Goal: Task Accomplishment & Management: Use online tool/utility

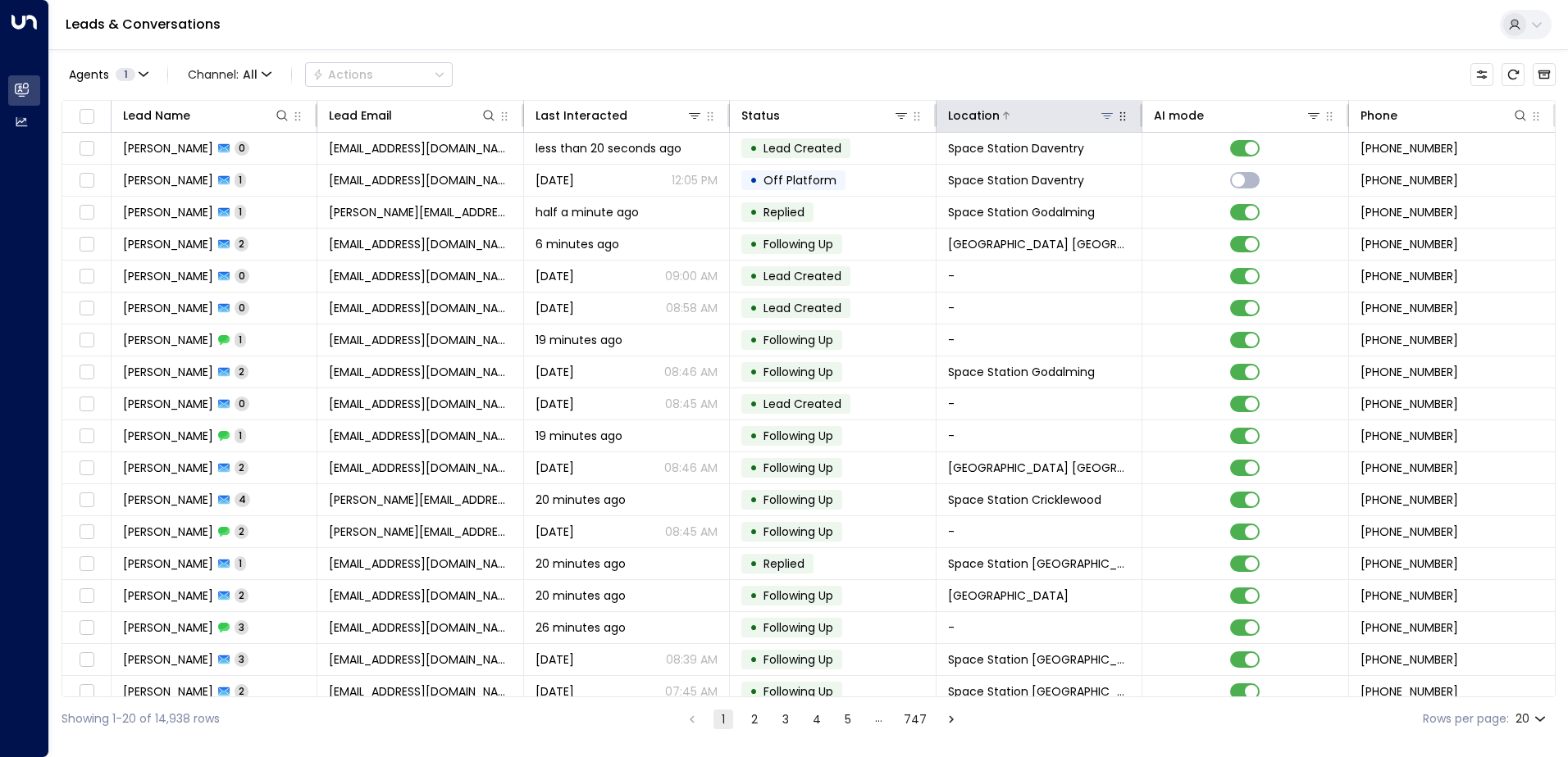
click at [1110, 112] on button at bounding box center [1106, 115] width 16 height 16
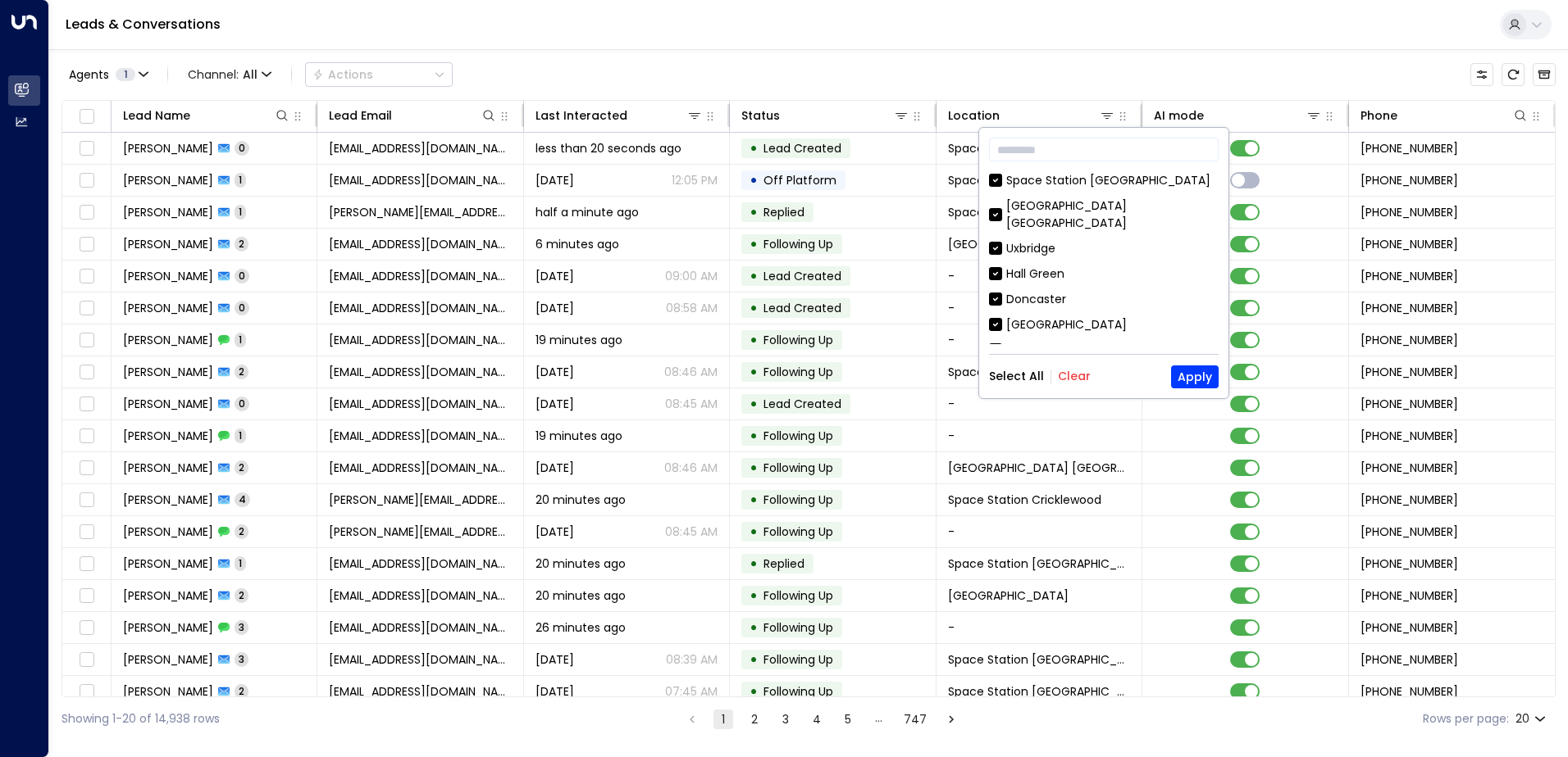
click at [1081, 374] on button "Clear" at bounding box center [1074, 376] width 33 height 13
click at [1065, 143] on input "text" at bounding box center [1103, 149] width 230 height 30
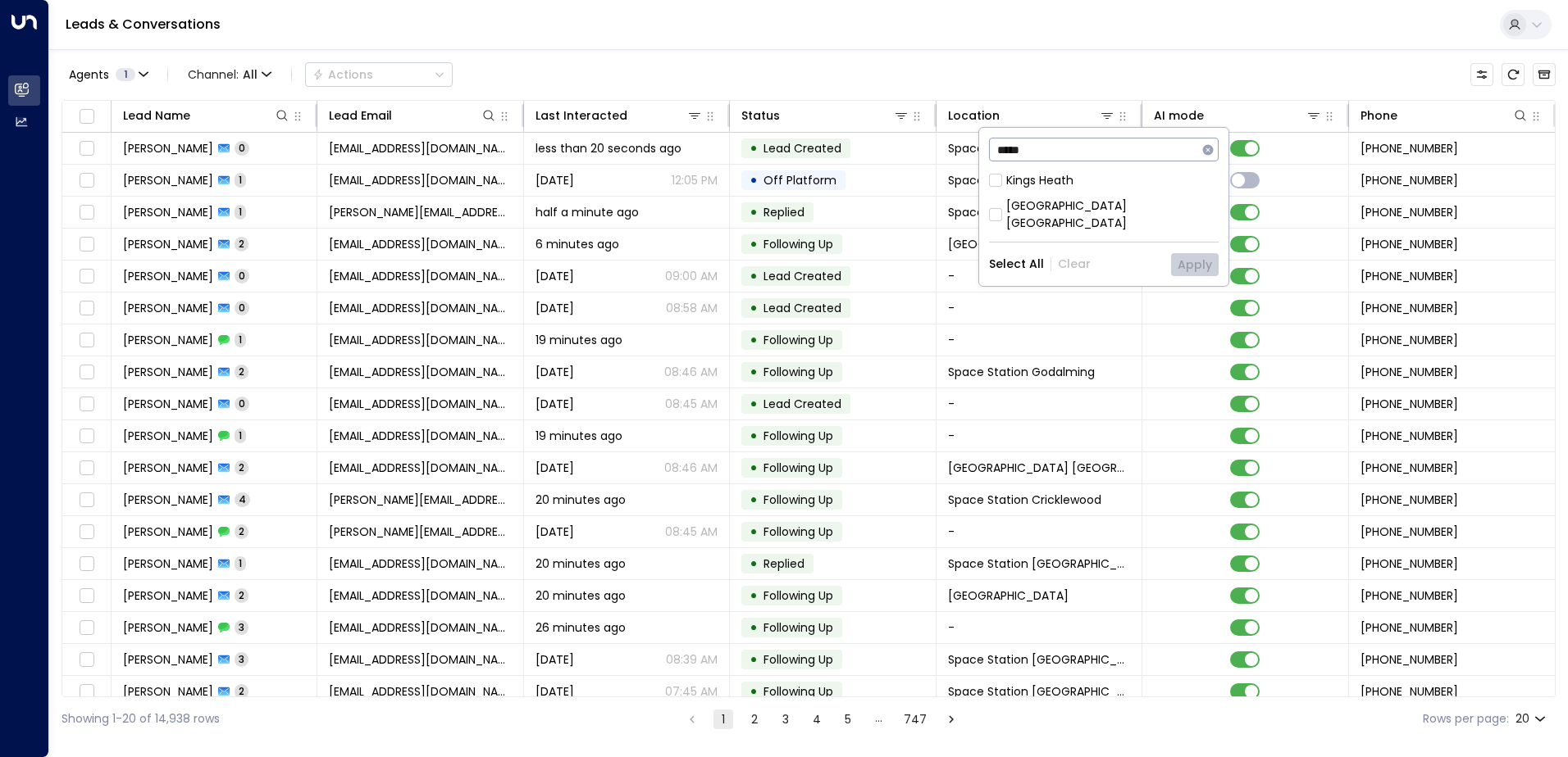
type input "*****"
click at [1011, 206] on div "[GEOGRAPHIC_DATA] [GEOGRAPHIC_DATA]" at bounding box center [1112, 215] width 212 height 34
click at [1206, 254] on button "Apply" at bounding box center [1195, 265] width 48 height 23
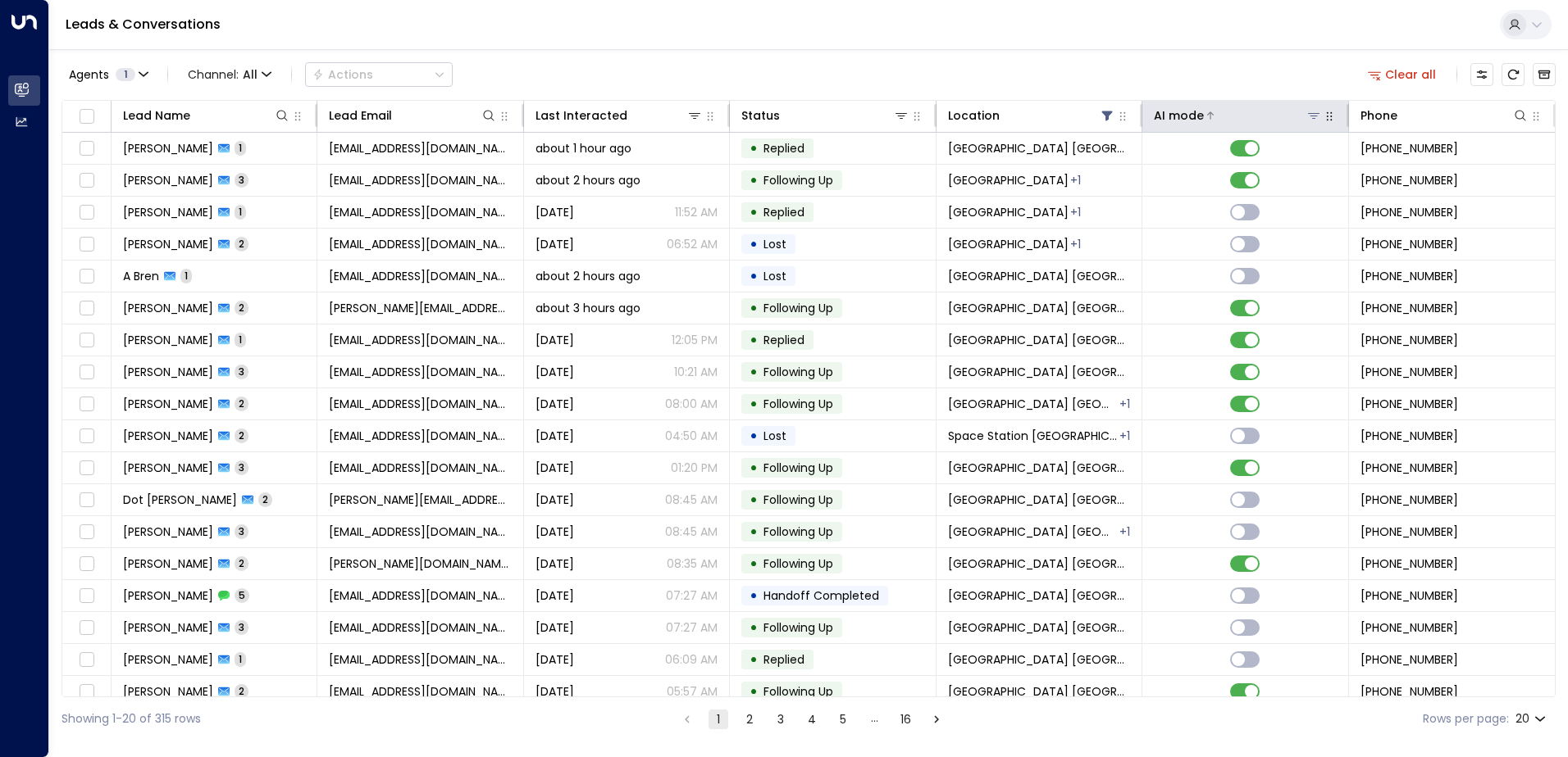
click at [1171, 119] on div "AI mode" at bounding box center [1178, 115] width 50 height 20
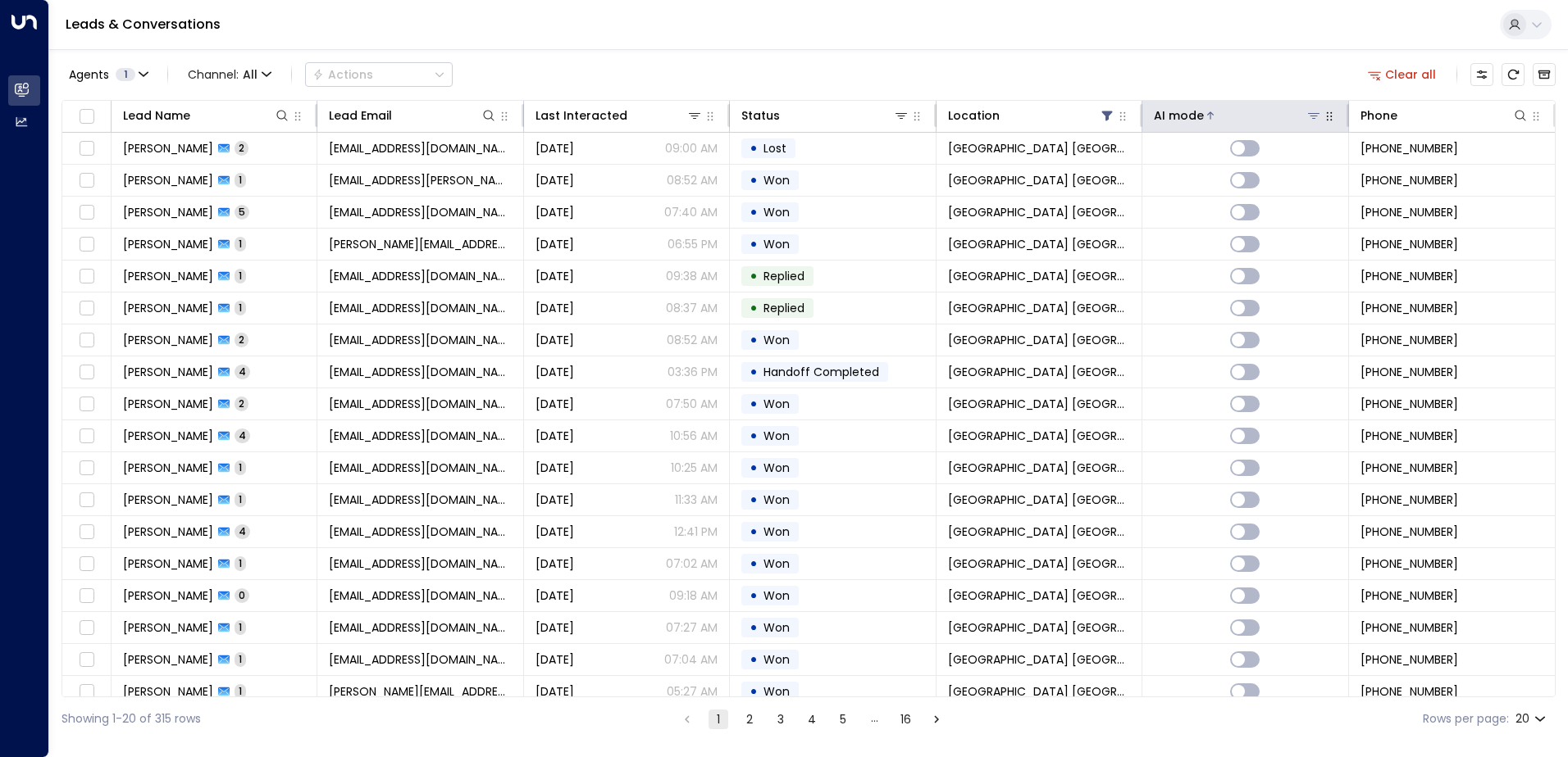
click at [1171, 119] on div "AI mode" at bounding box center [1178, 115] width 50 height 20
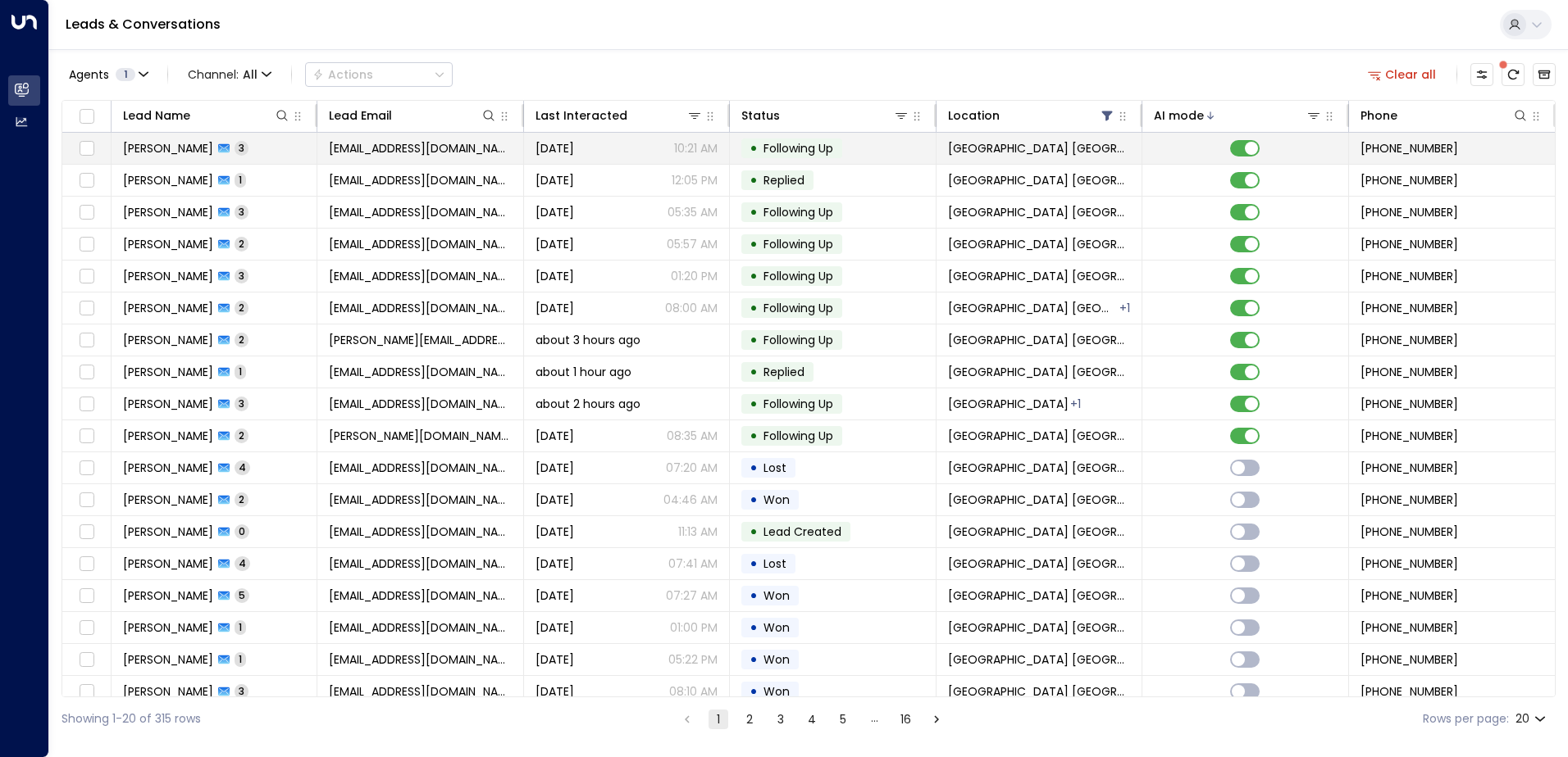
click at [176, 152] on span "[PERSON_NAME]" at bounding box center [167, 148] width 90 height 16
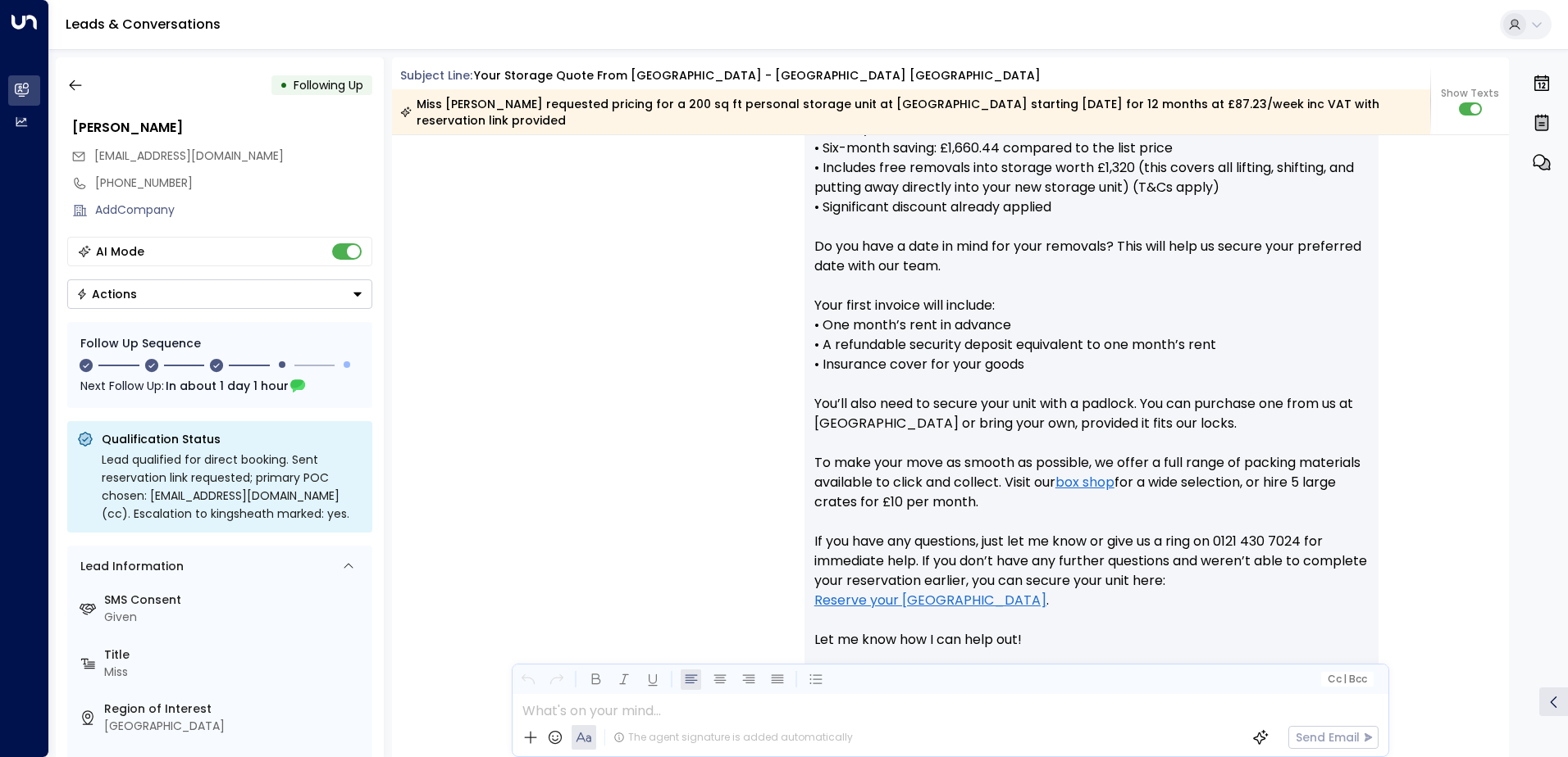
scroll to position [820, 0]
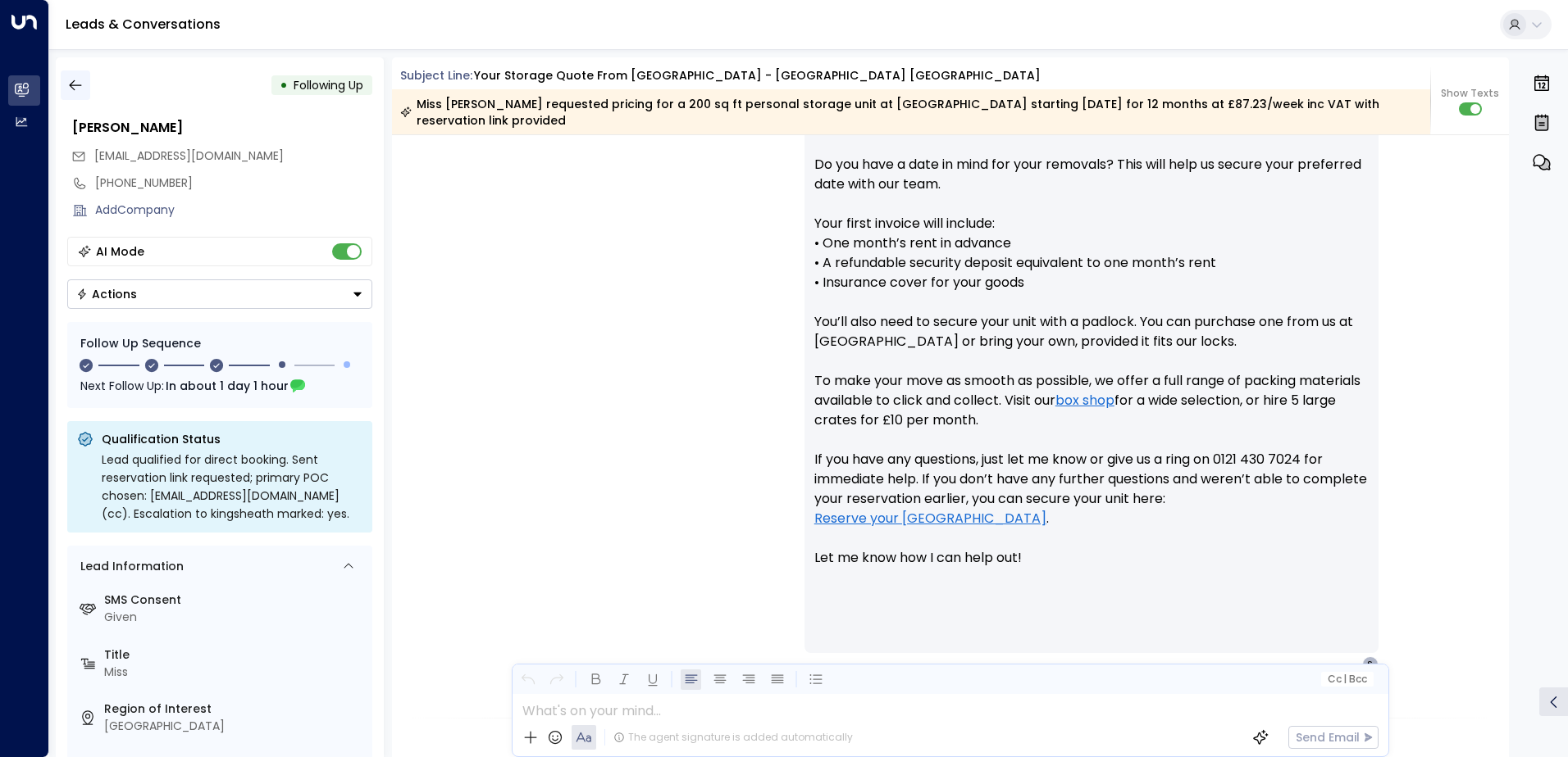
click at [86, 83] on button "button" at bounding box center [75, 85] width 29 height 29
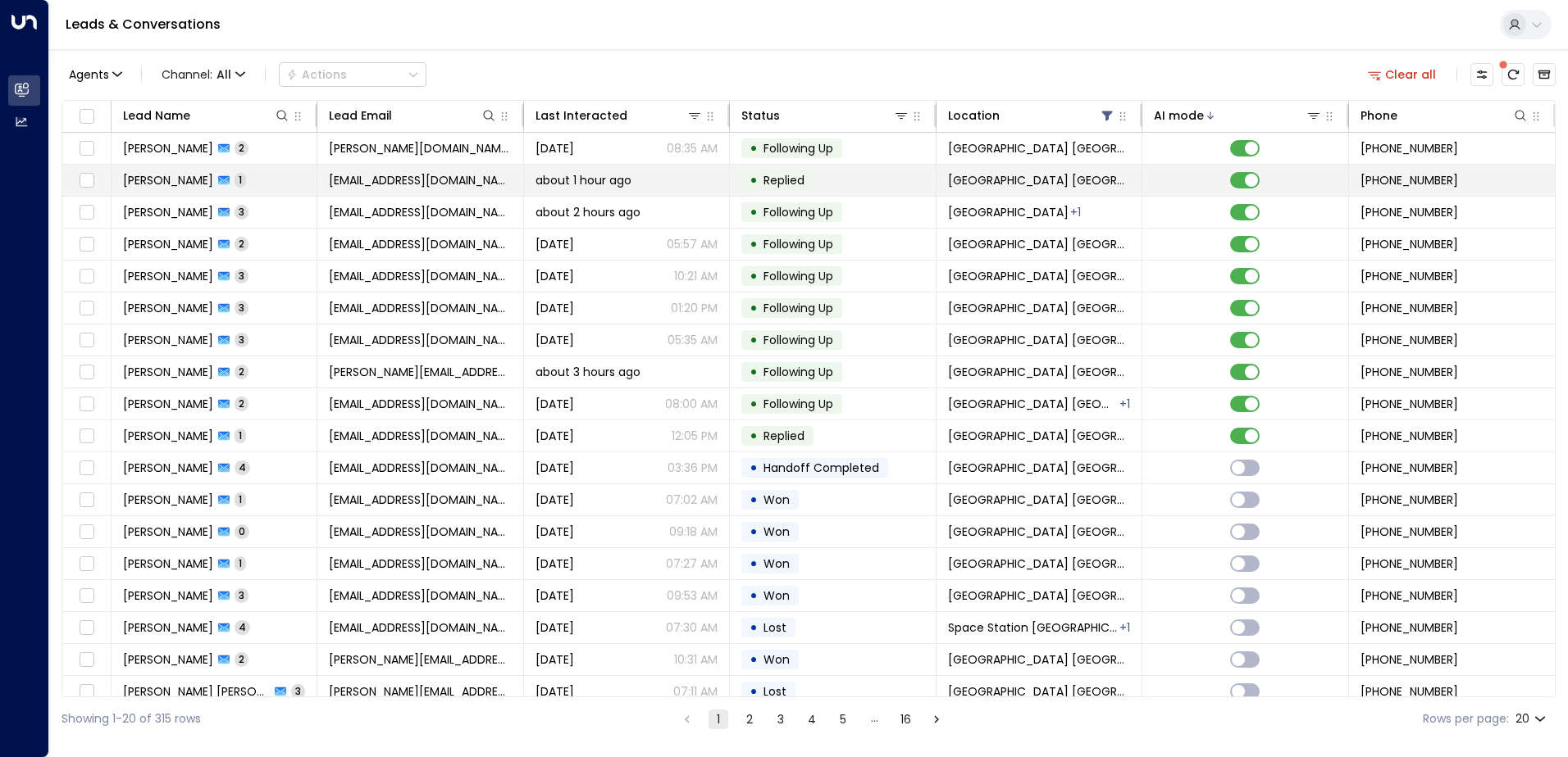
click at [225, 189] on td "Akhtar Khan 1" at bounding box center [214, 180] width 206 height 31
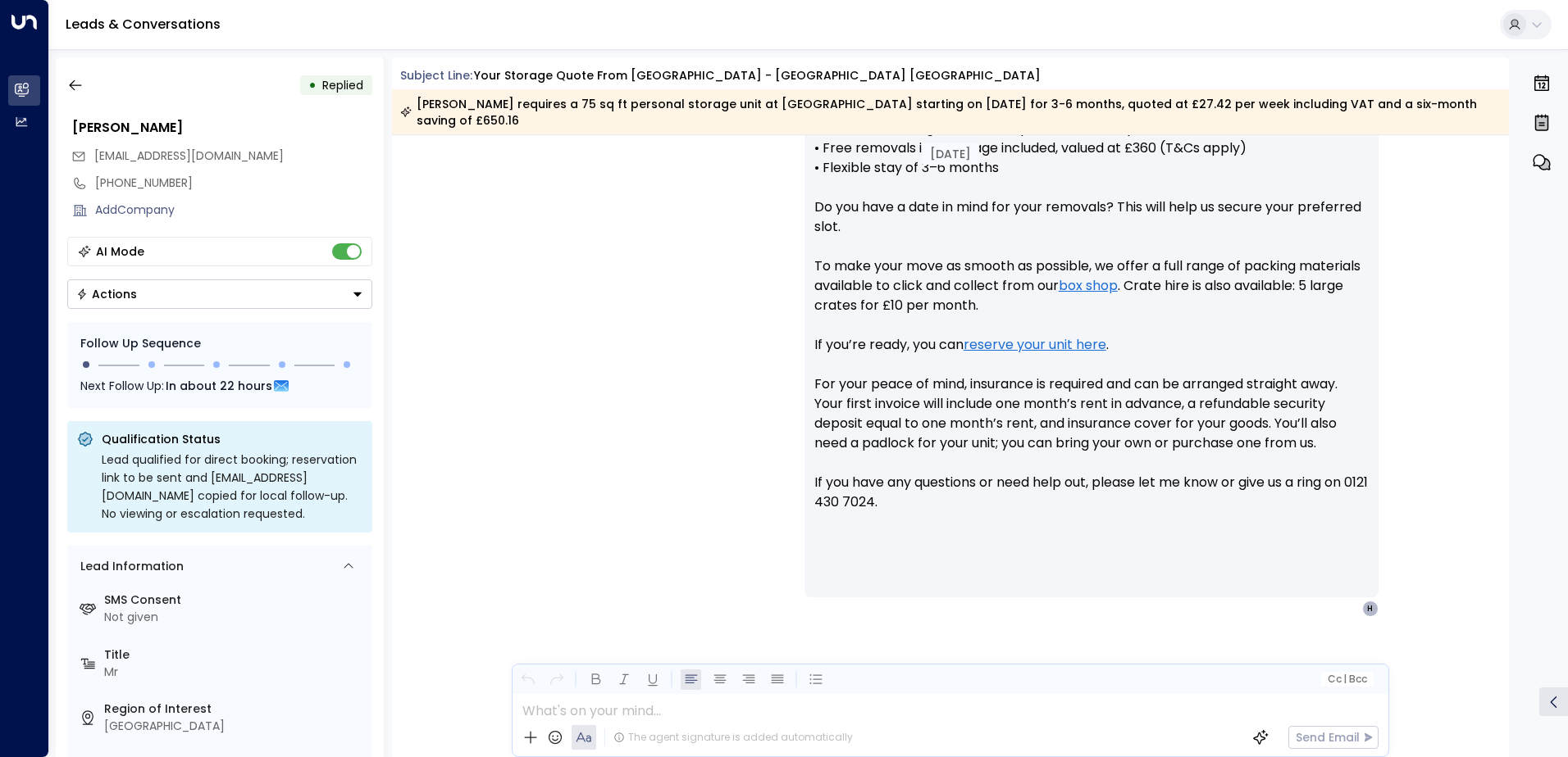
scroll to position [745, 0]
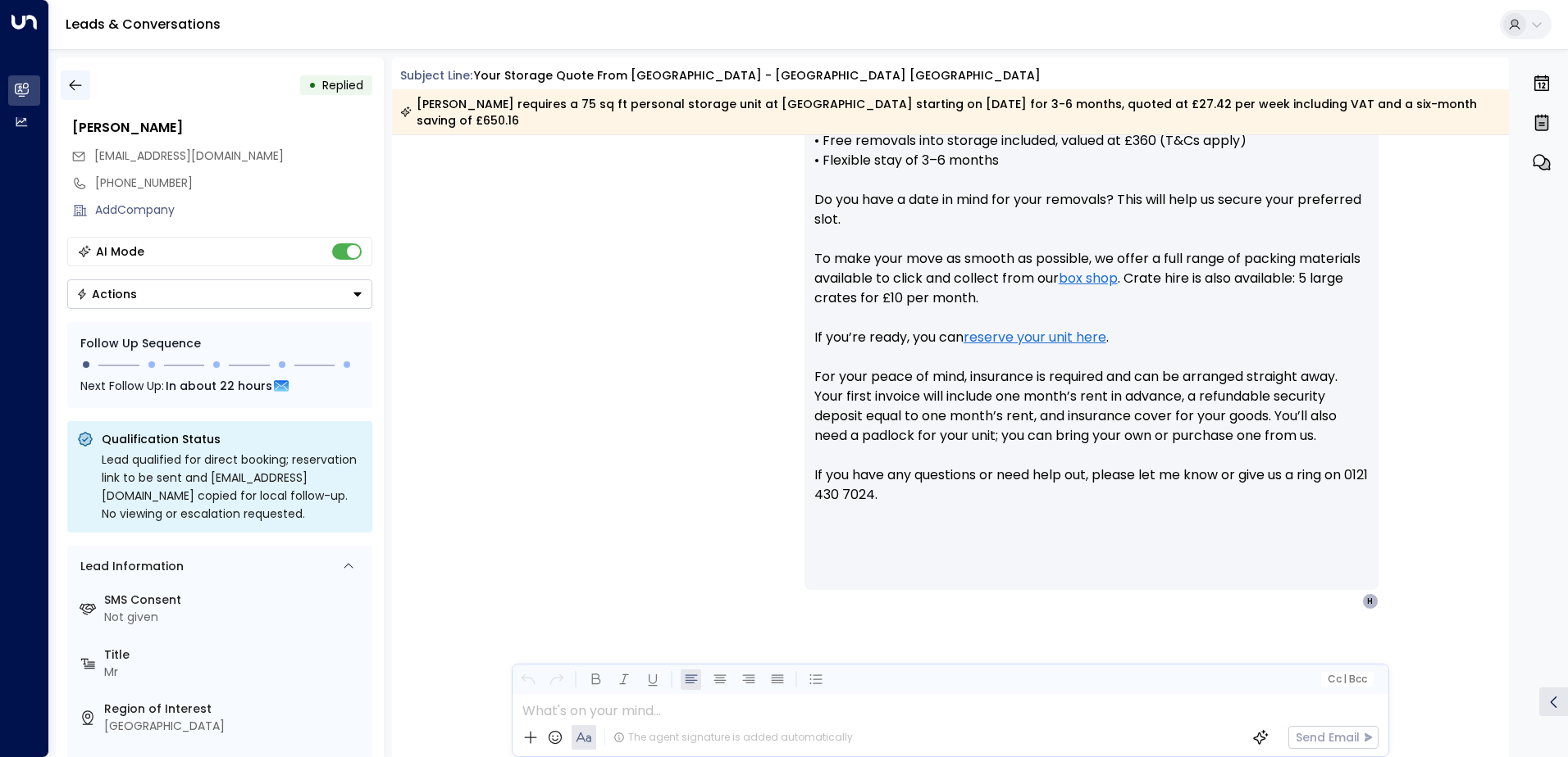
click at [82, 76] on button "button" at bounding box center [75, 85] width 29 height 29
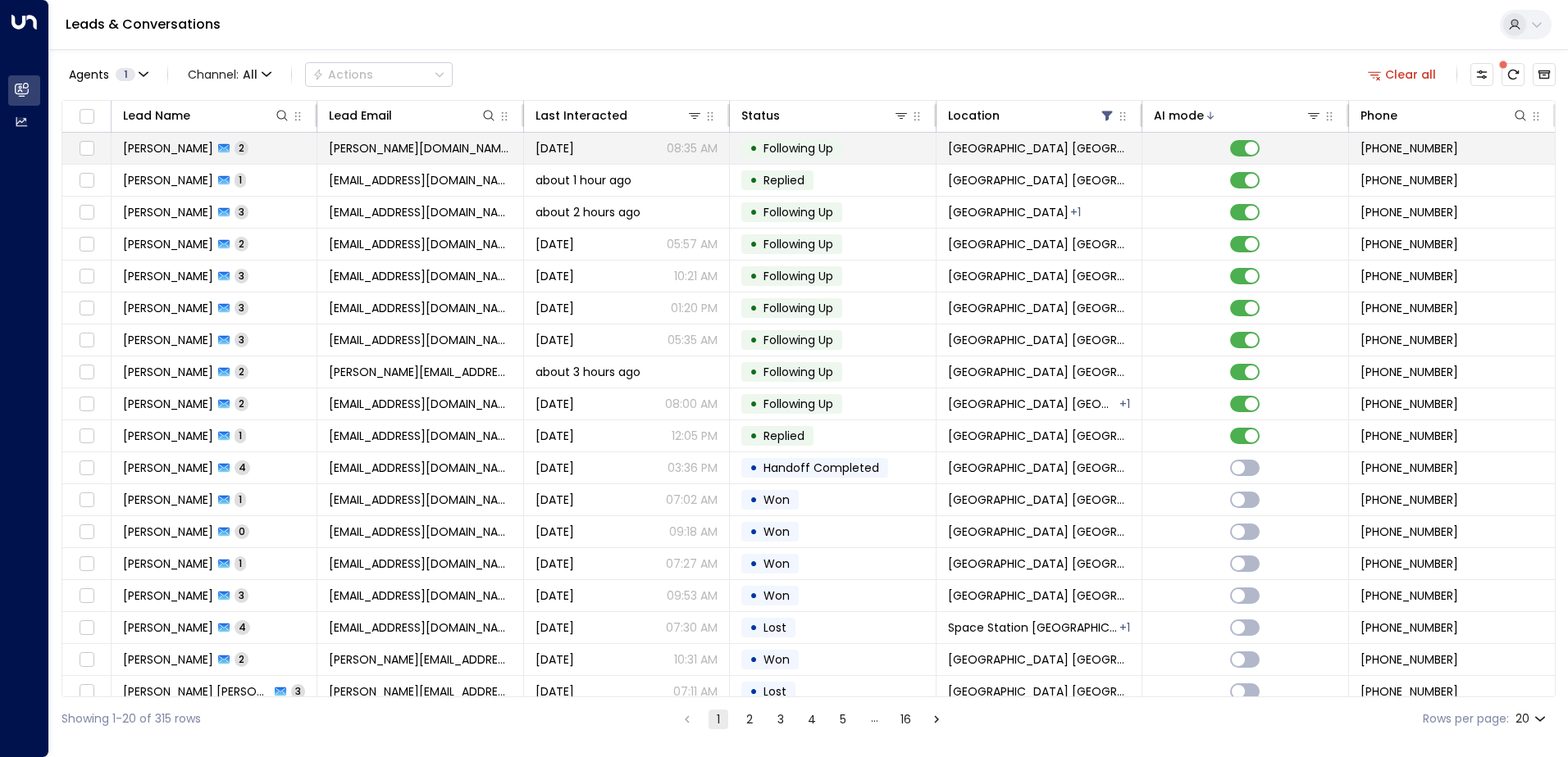
click at [239, 150] on td "Alex Hill 2" at bounding box center [214, 148] width 206 height 31
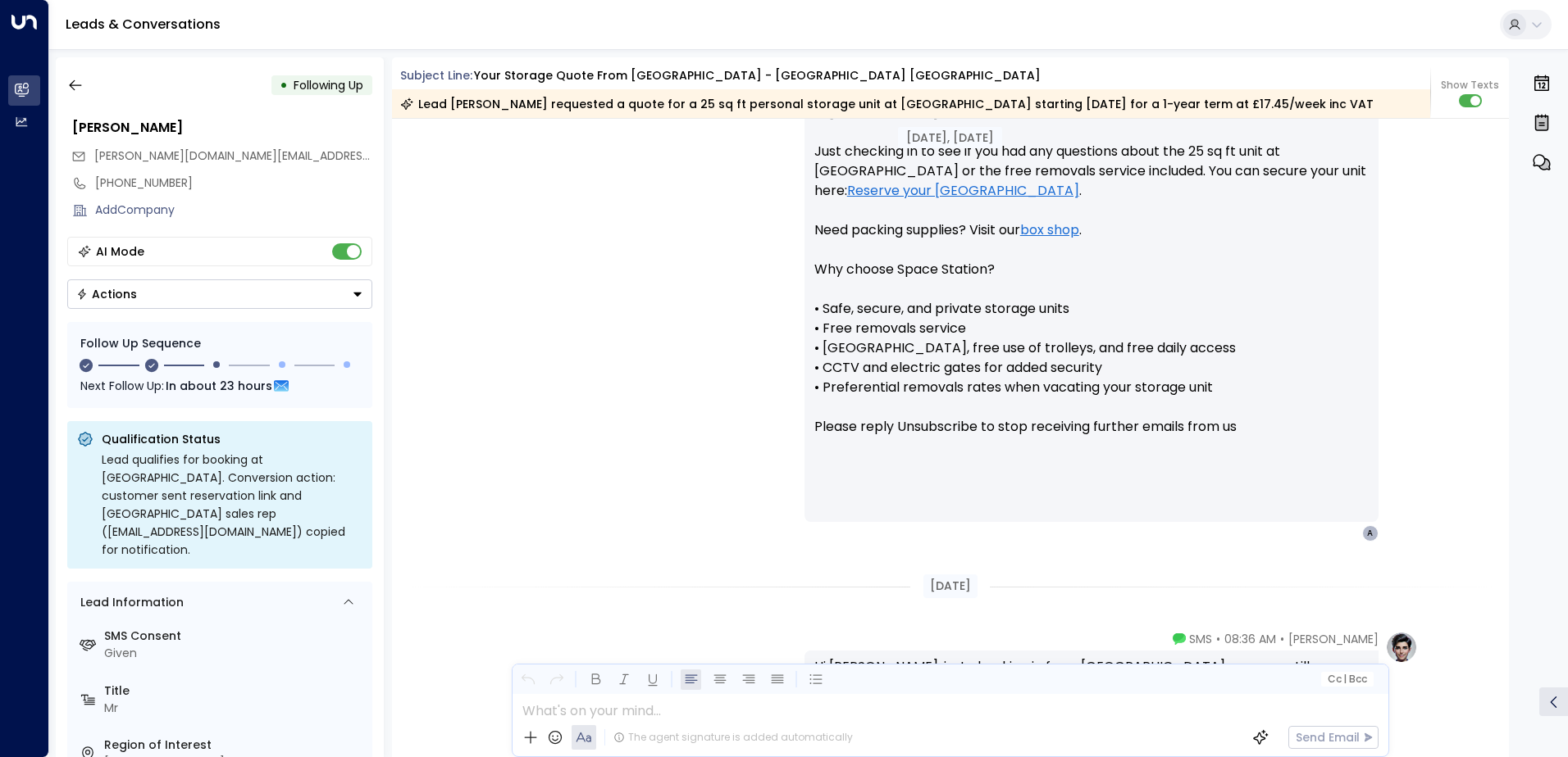
scroll to position [1666, 0]
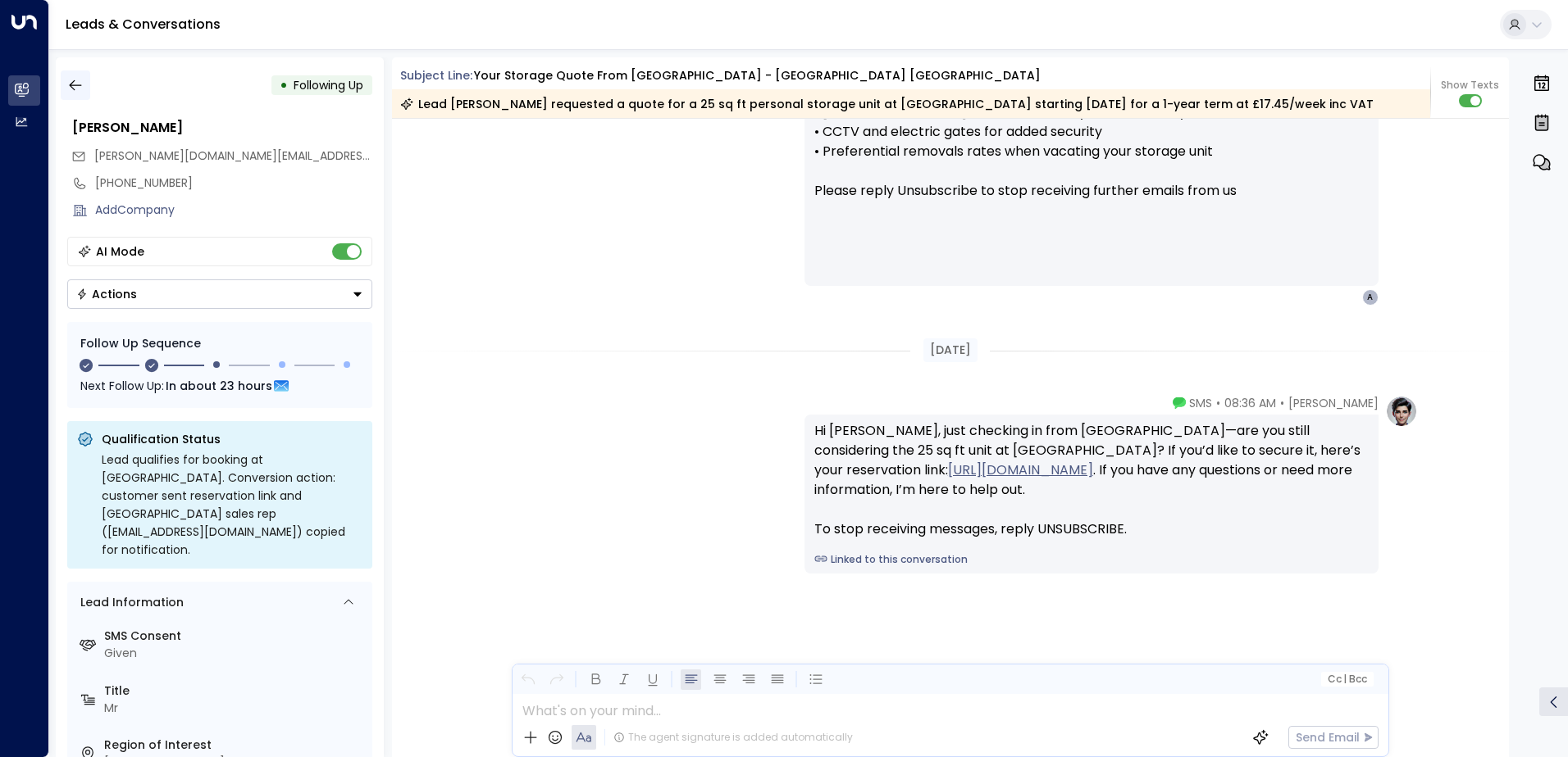
click at [74, 76] on button "button" at bounding box center [75, 85] width 29 height 29
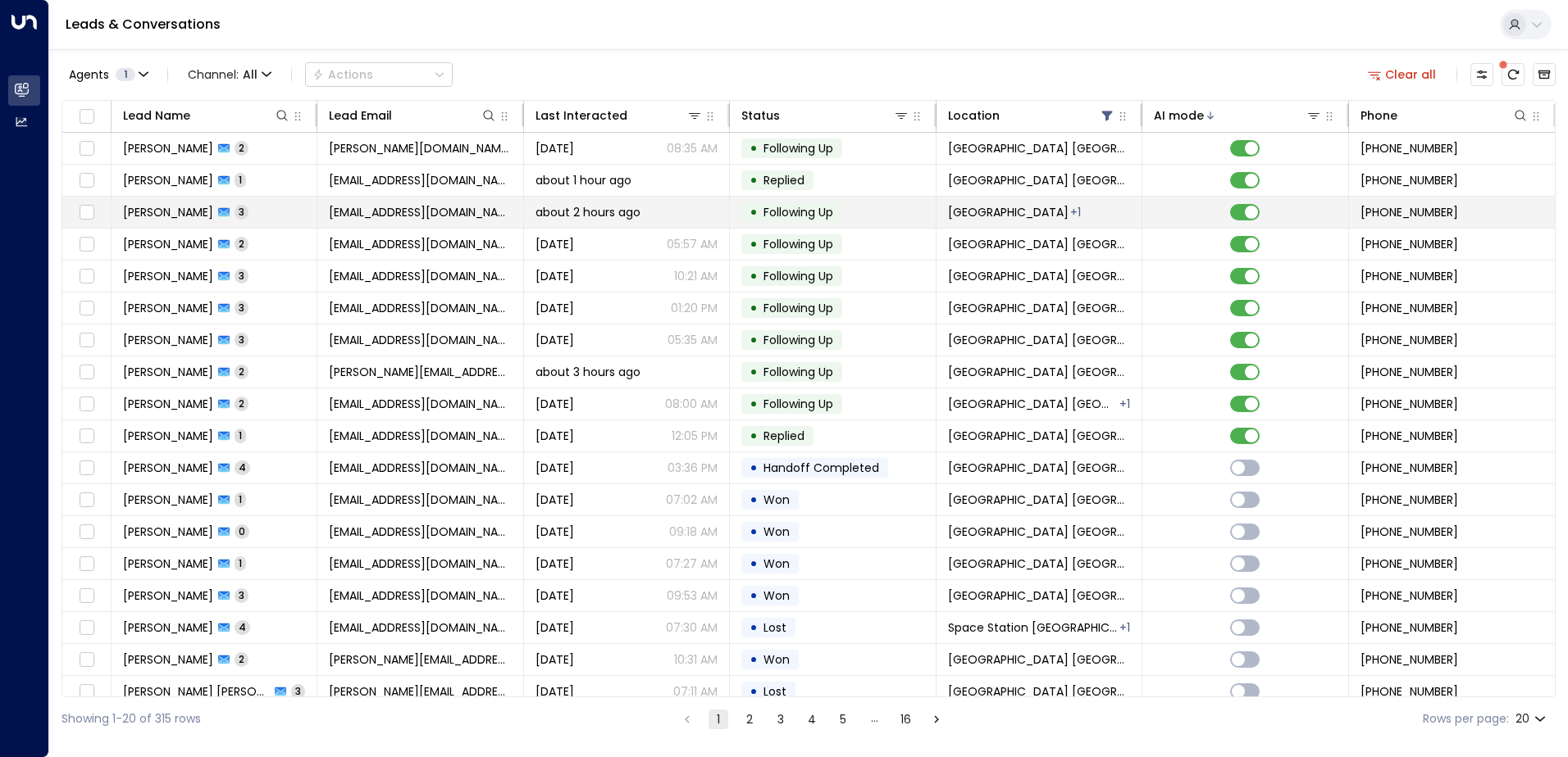
click at [186, 211] on span "[PERSON_NAME]" at bounding box center [167, 212] width 90 height 16
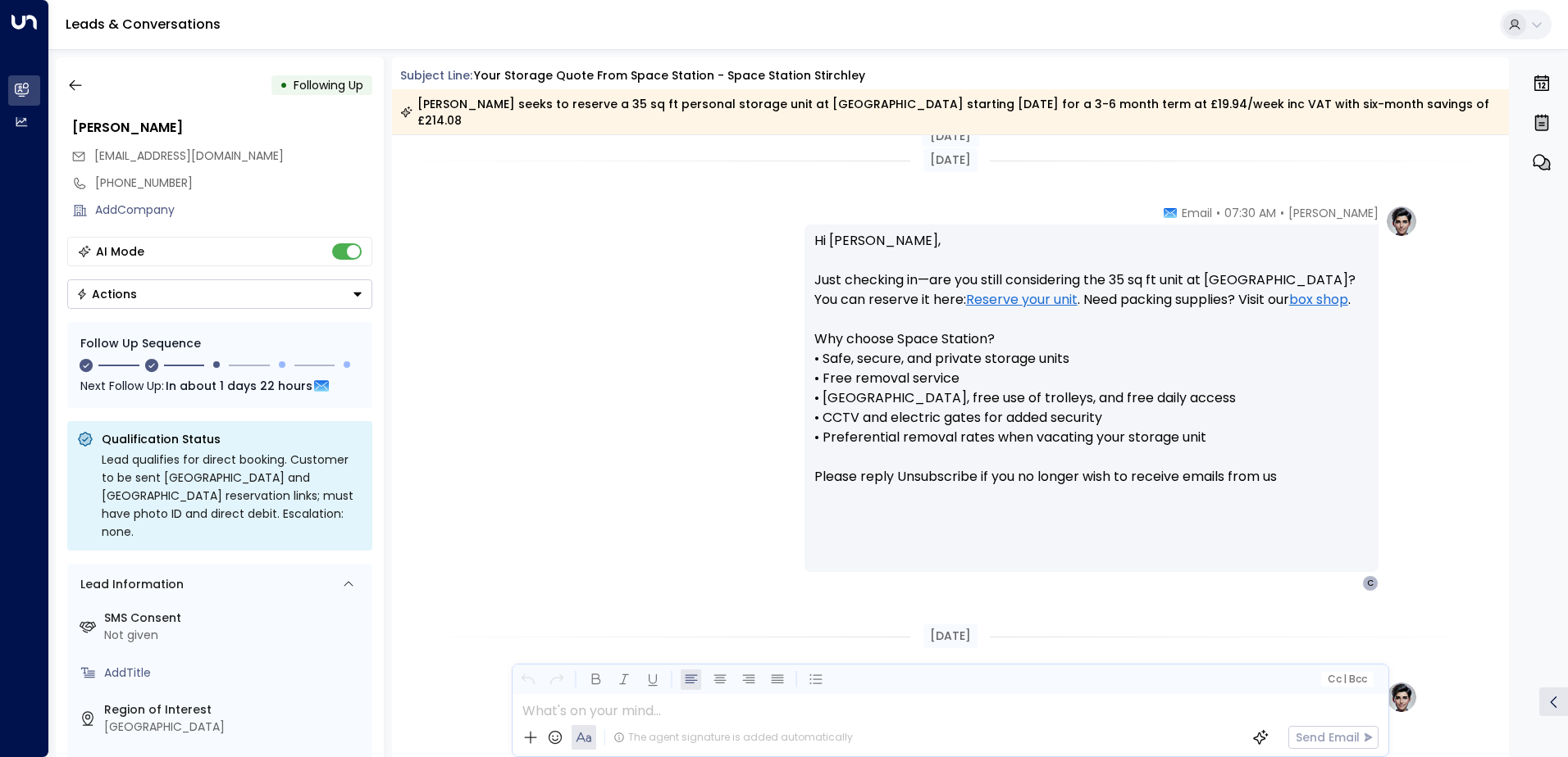
scroll to position [1284, 0]
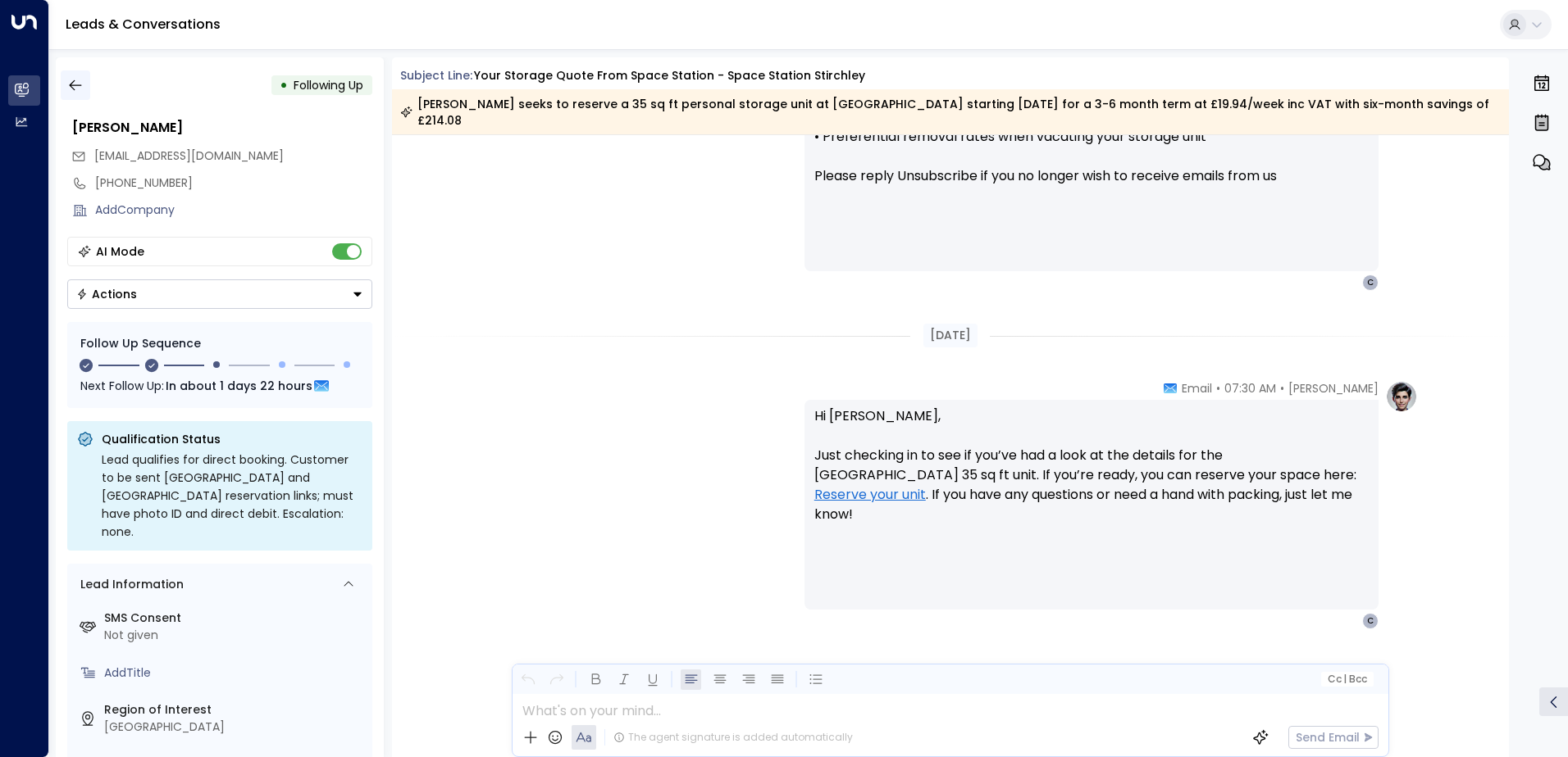
click at [86, 84] on button "button" at bounding box center [75, 85] width 29 height 29
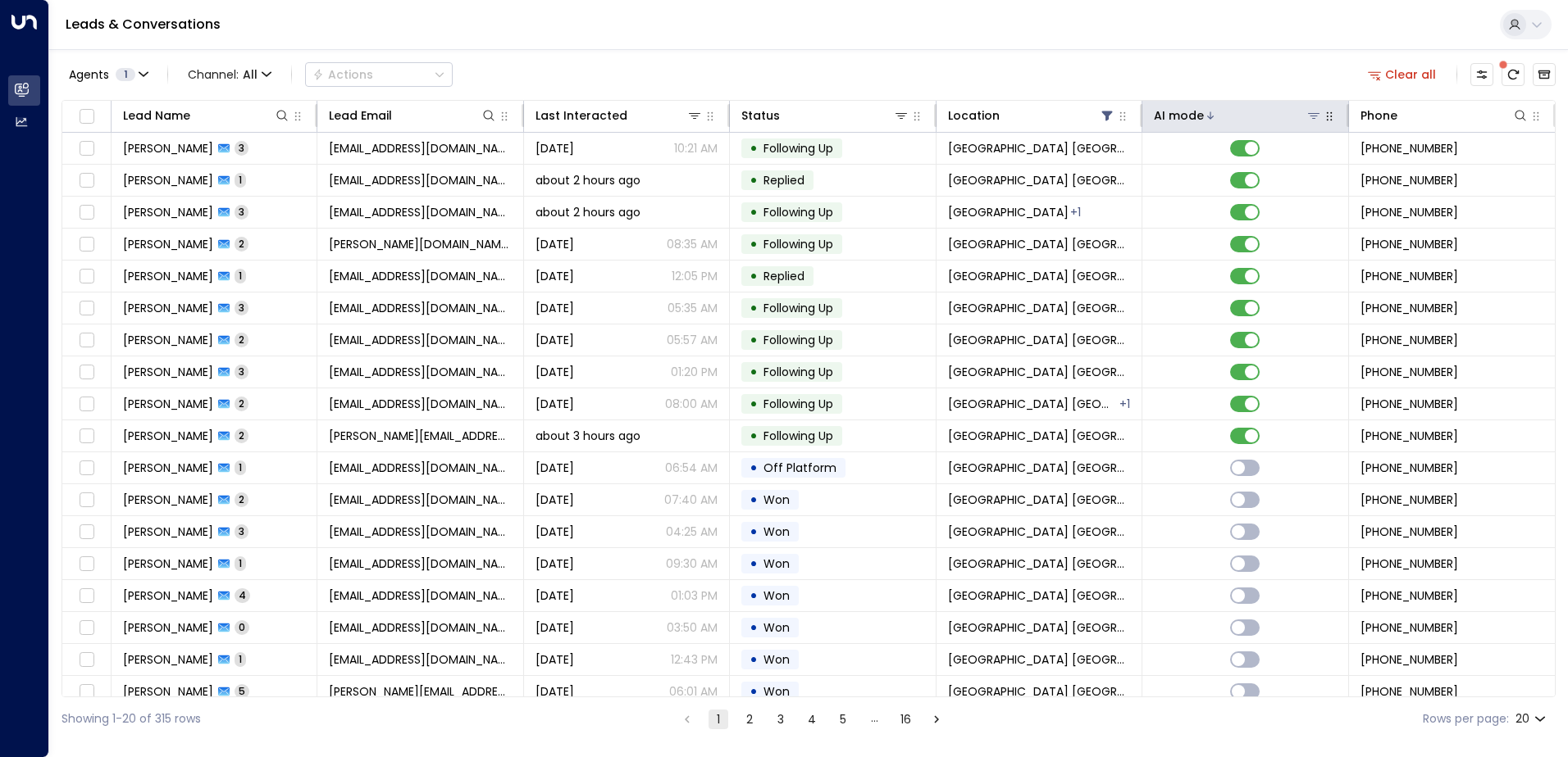
click at [1162, 111] on div "AI mode" at bounding box center [1178, 115] width 50 height 20
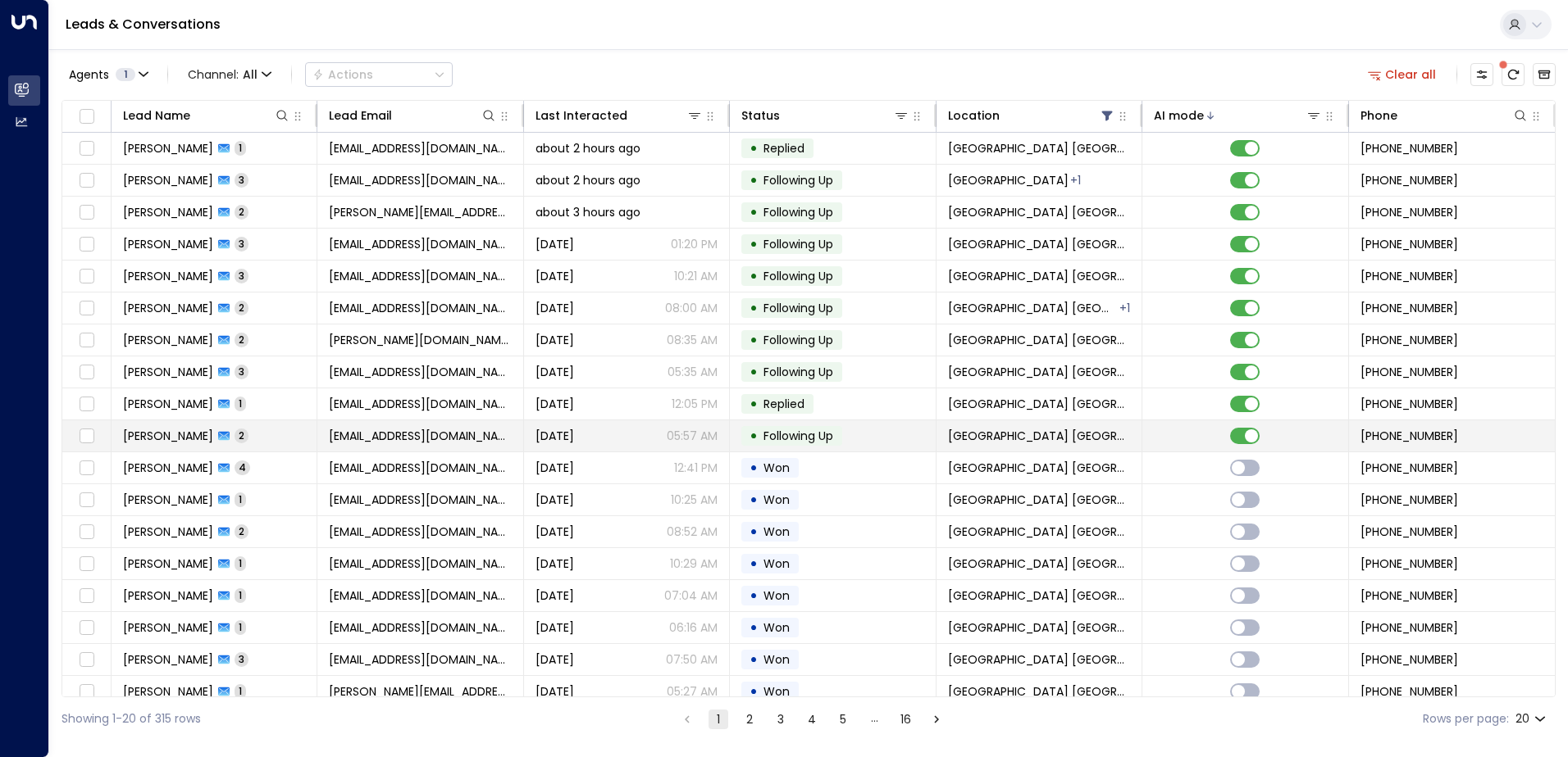
click at [248, 436] on td "Kelvin Hall 2" at bounding box center [214, 436] width 206 height 31
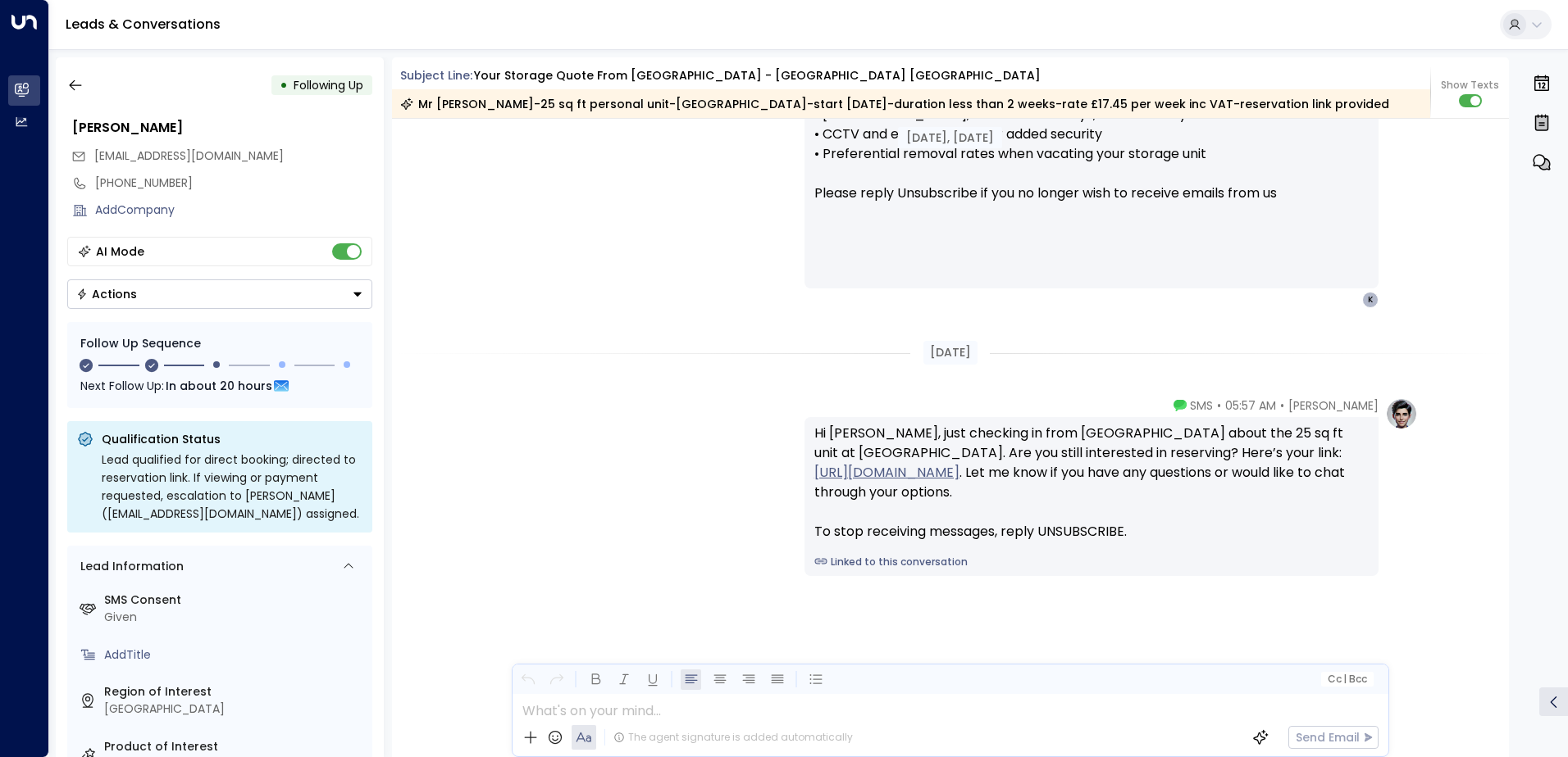
scroll to position [1567, 0]
click at [81, 84] on icon "button" at bounding box center [75, 85] width 16 height 16
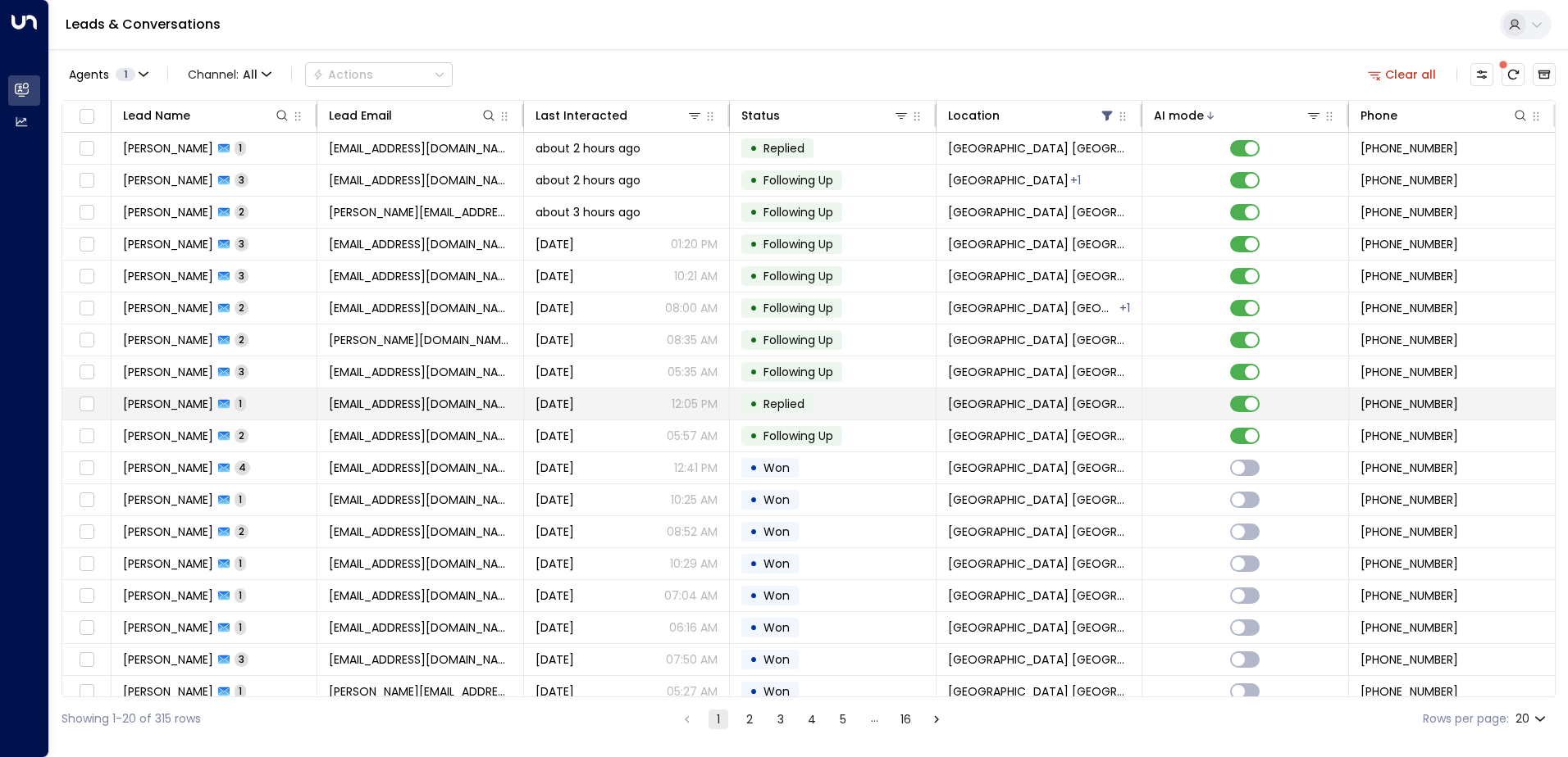
click at [210, 397] on div "Emma Sullivan 1" at bounding box center [183, 404] width 123 height 16
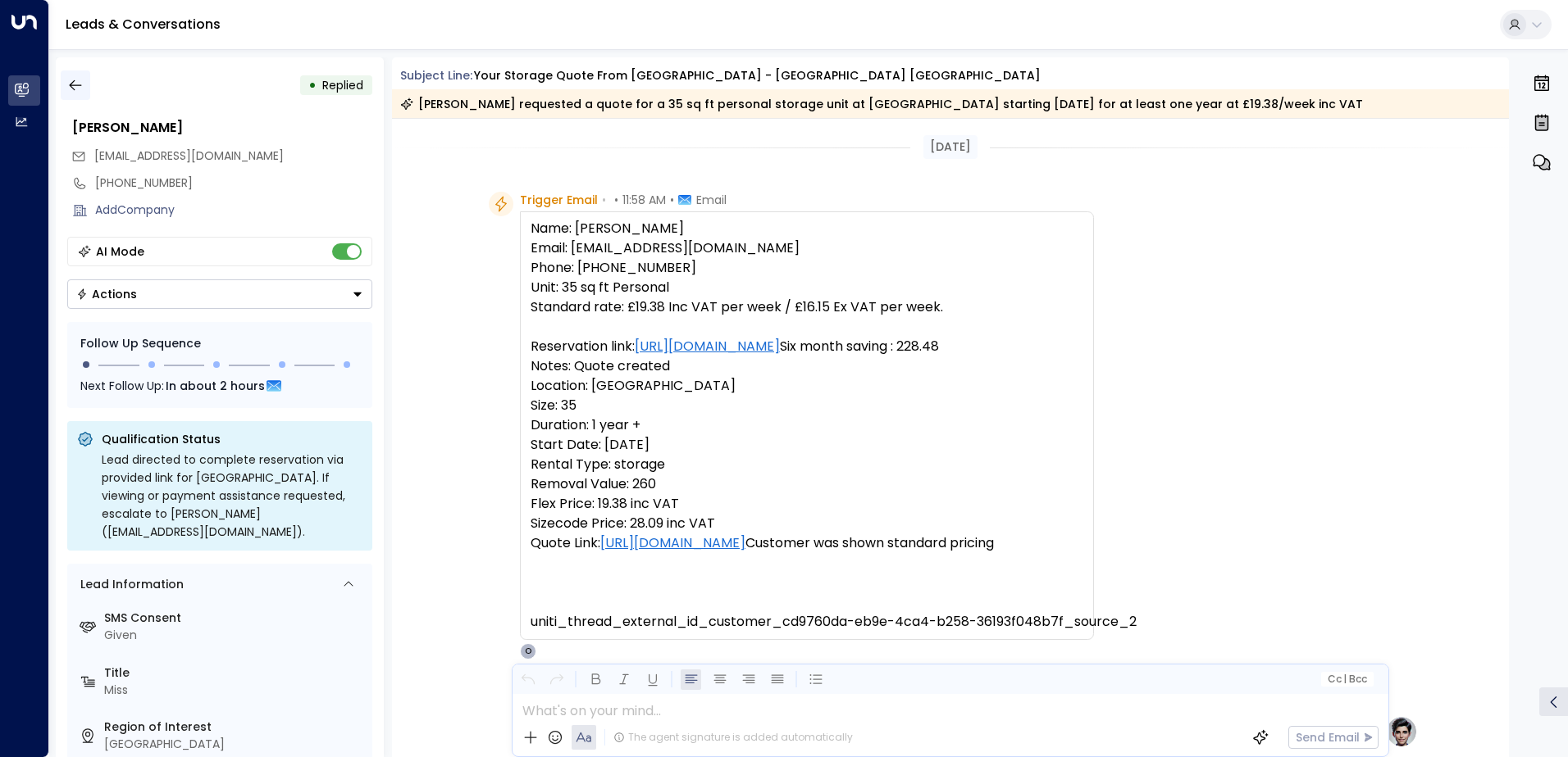
click at [68, 89] on icon "button" at bounding box center [75, 85] width 16 height 16
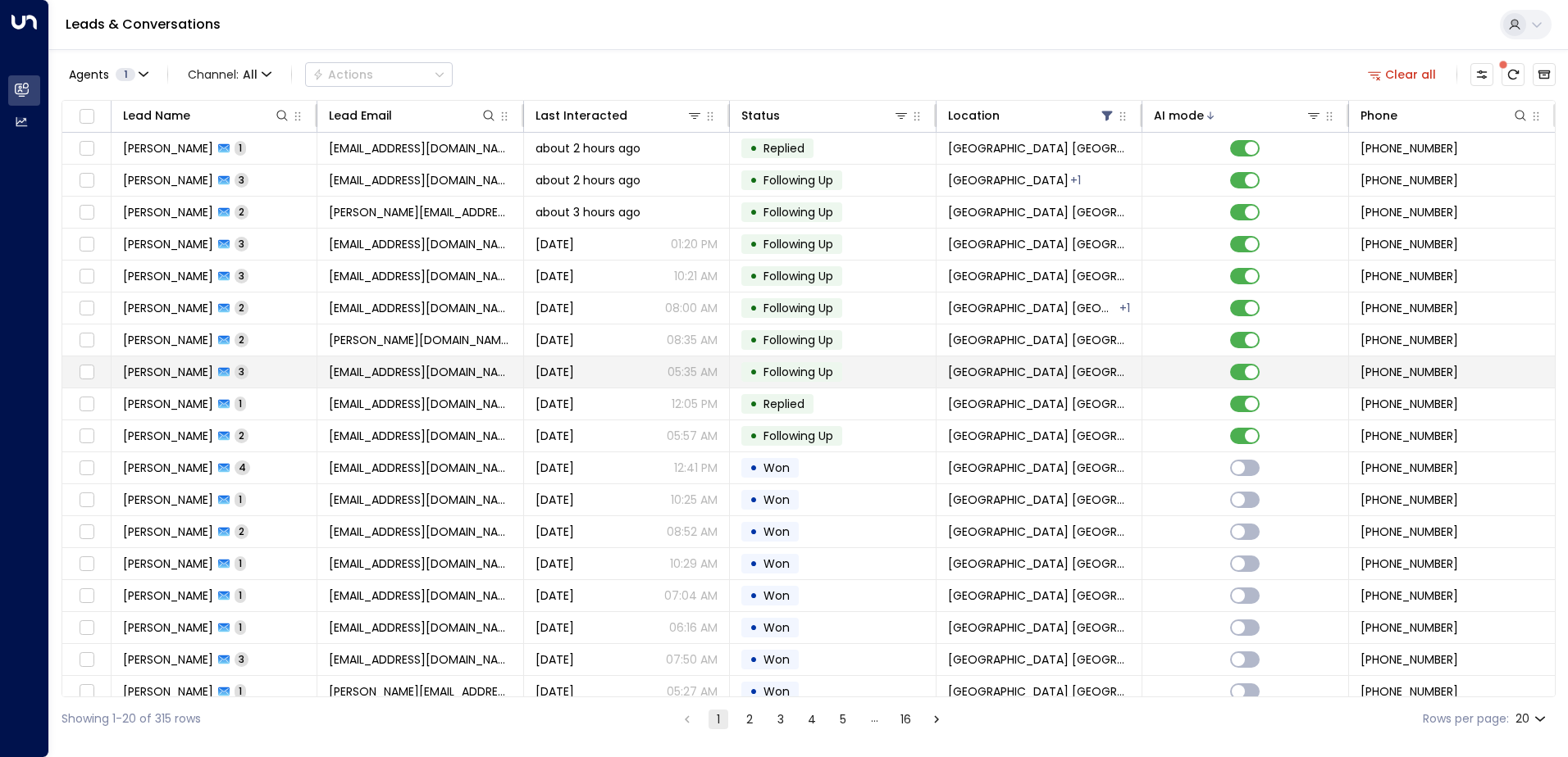
click at [389, 370] on span "archietulk@outlook.com" at bounding box center [420, 371] width 182 height 16
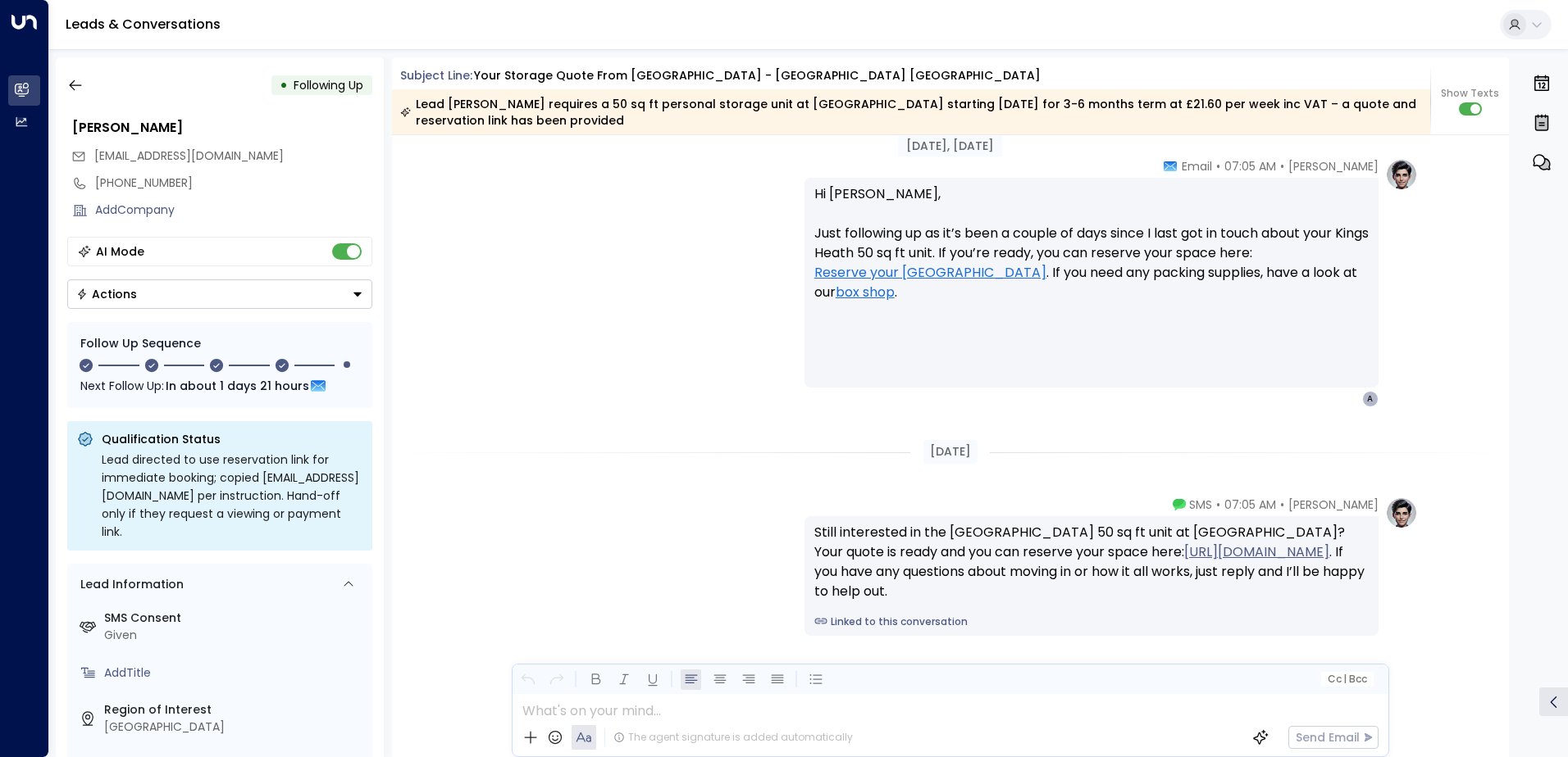
scroll to position [2151, 0]
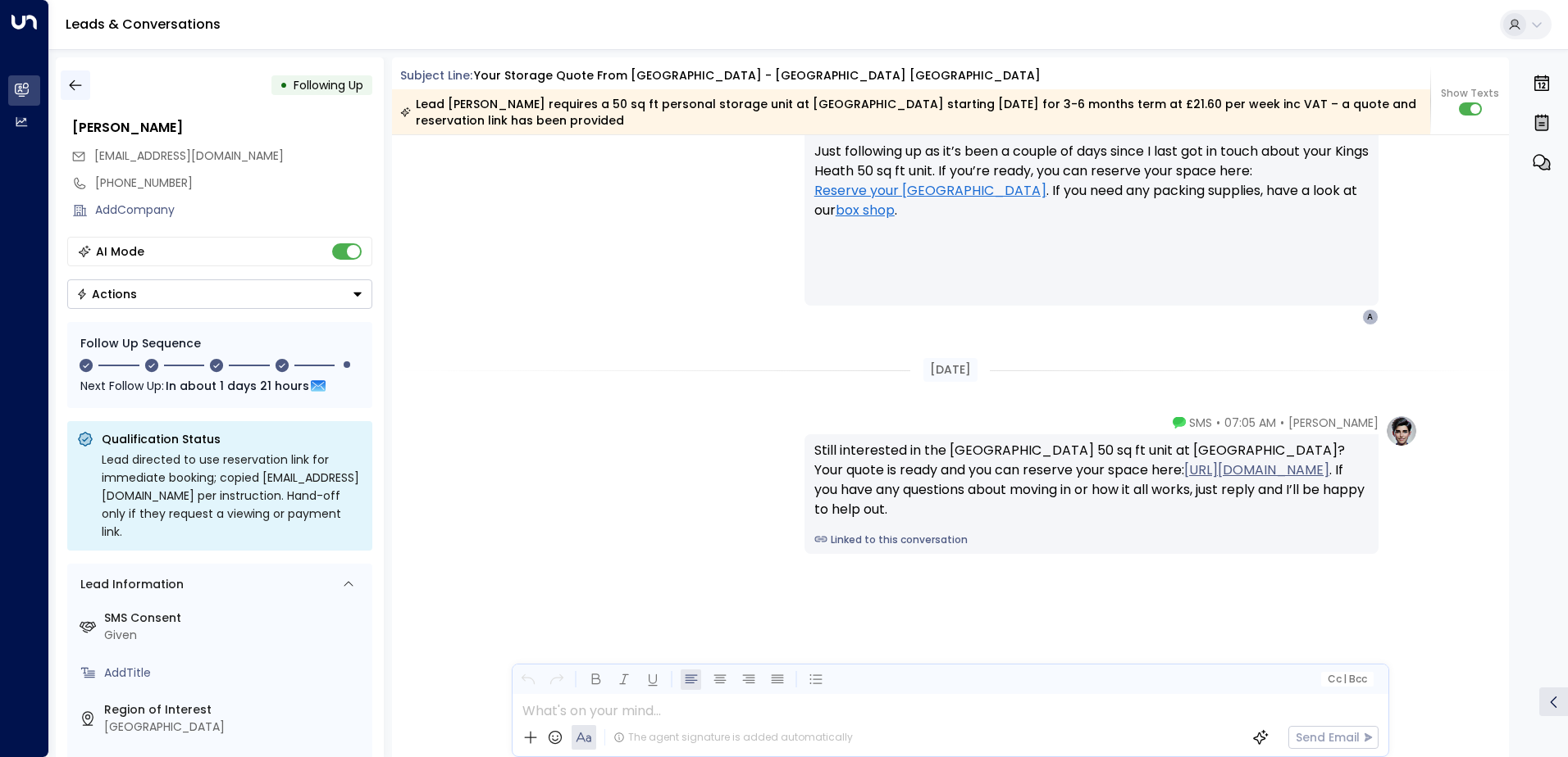
click at [73, 79] on icon "button" at bounding box center [75, 85] width 16 height 16
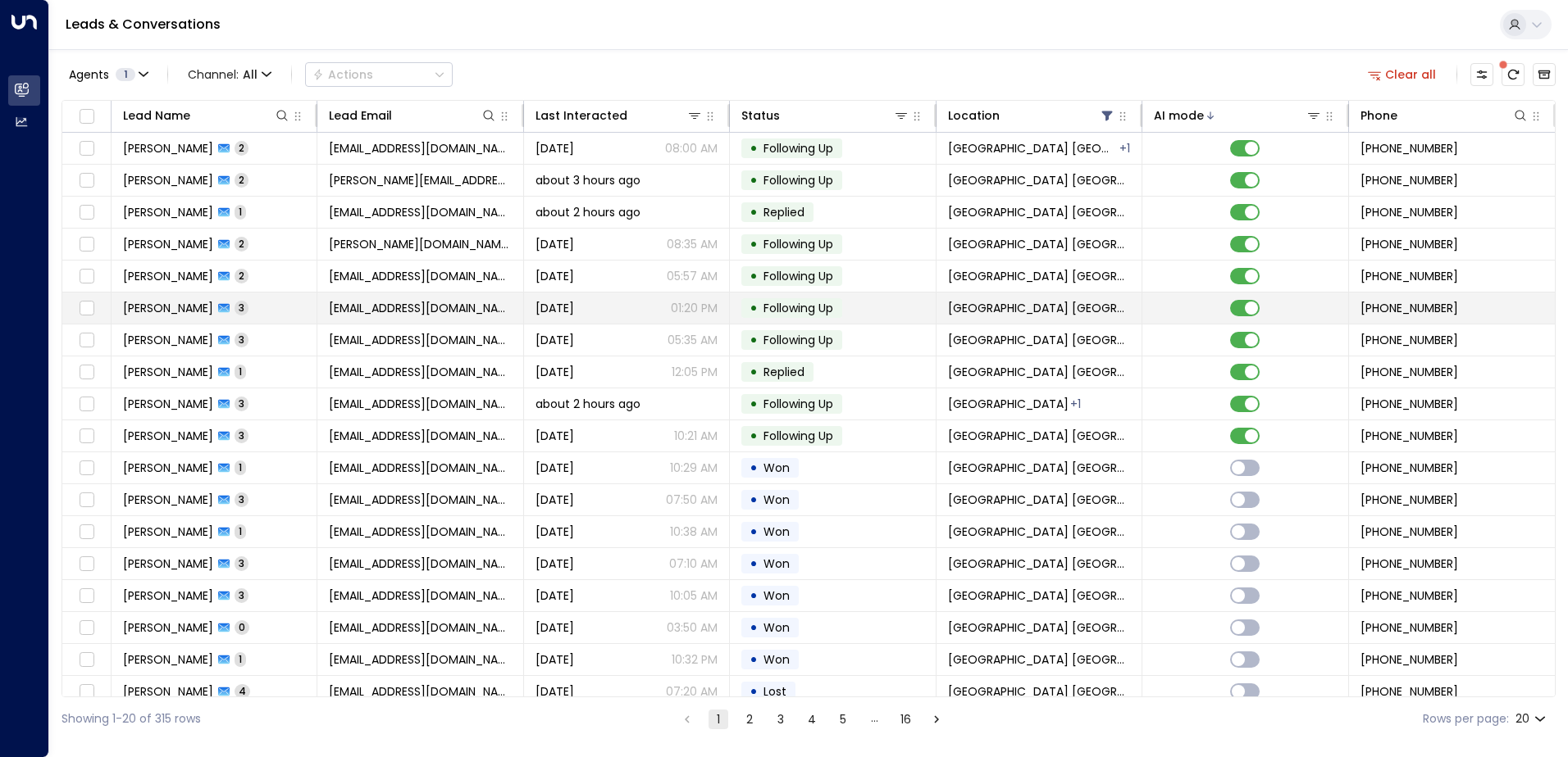
click at [166, 300] on span "[PERSON_NAME]" at bounding box center [167, 308] width 90 height 16
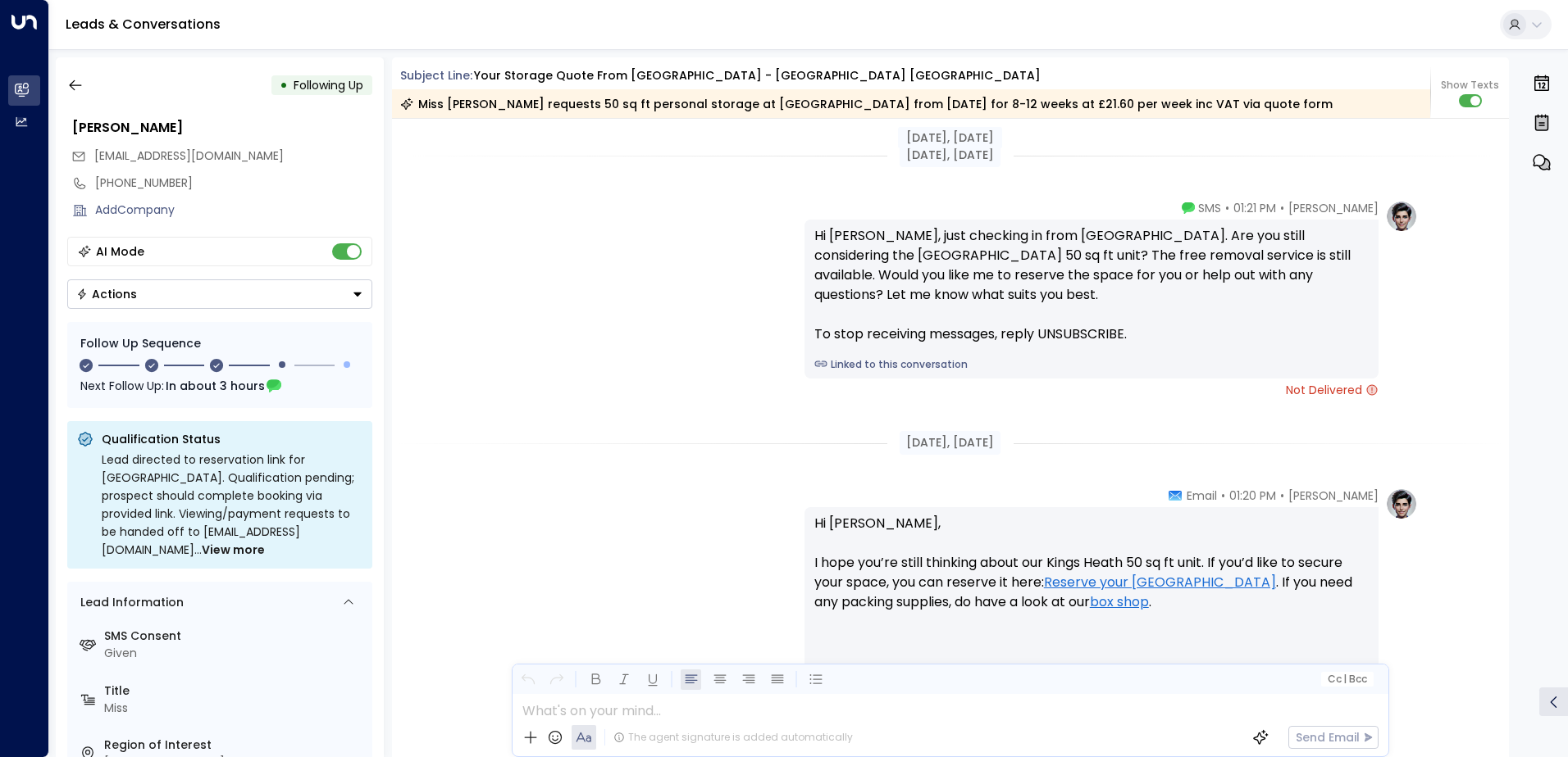
scroll to position [2063, 0]
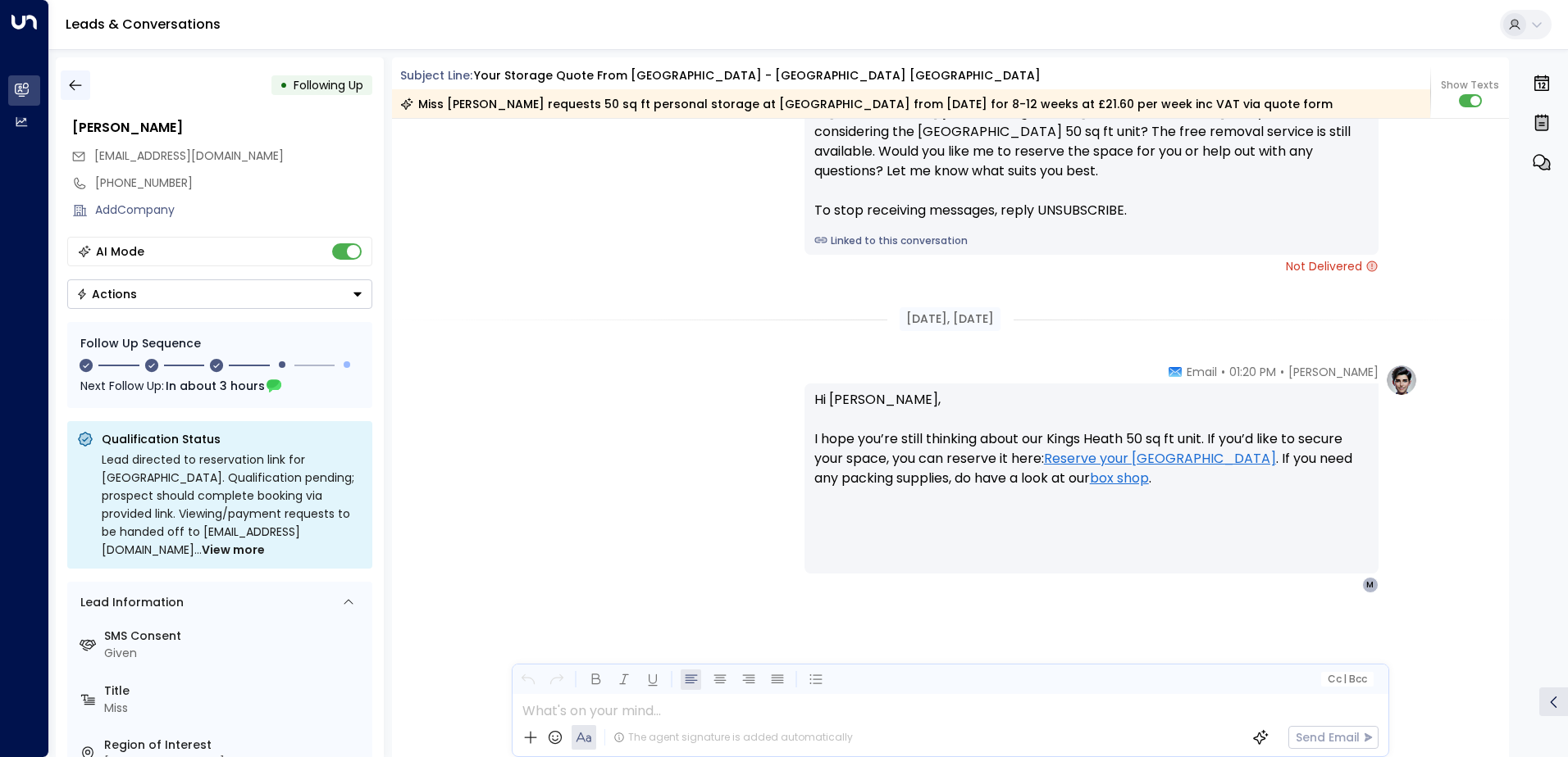
click at [73, 92] on icon "button" at bounding box center [75, 85] width 16 height 16
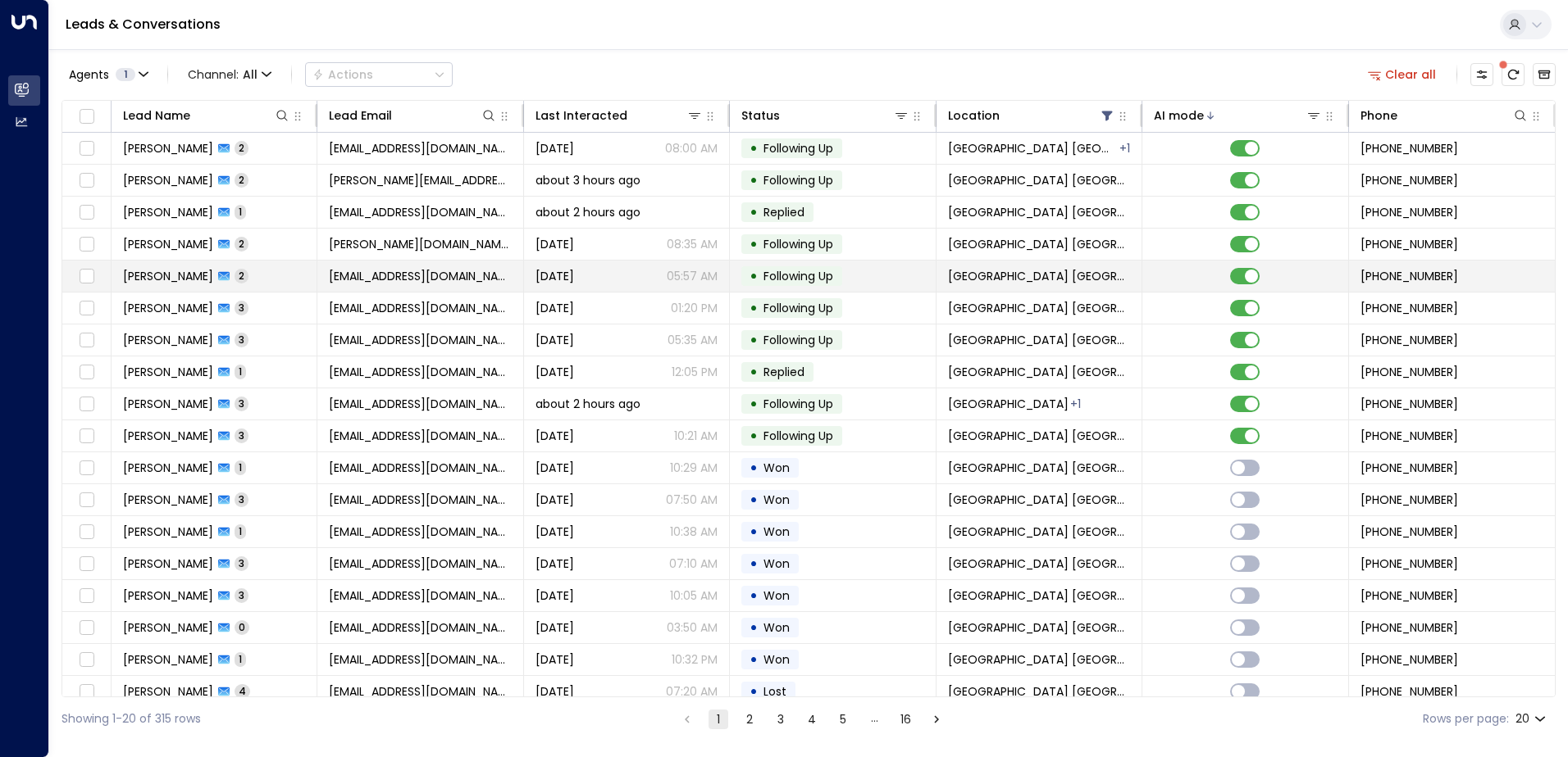
click at [259, 284] on td "Kelvin Hall 2" at bounding box center [214, 275] width 206 height 31
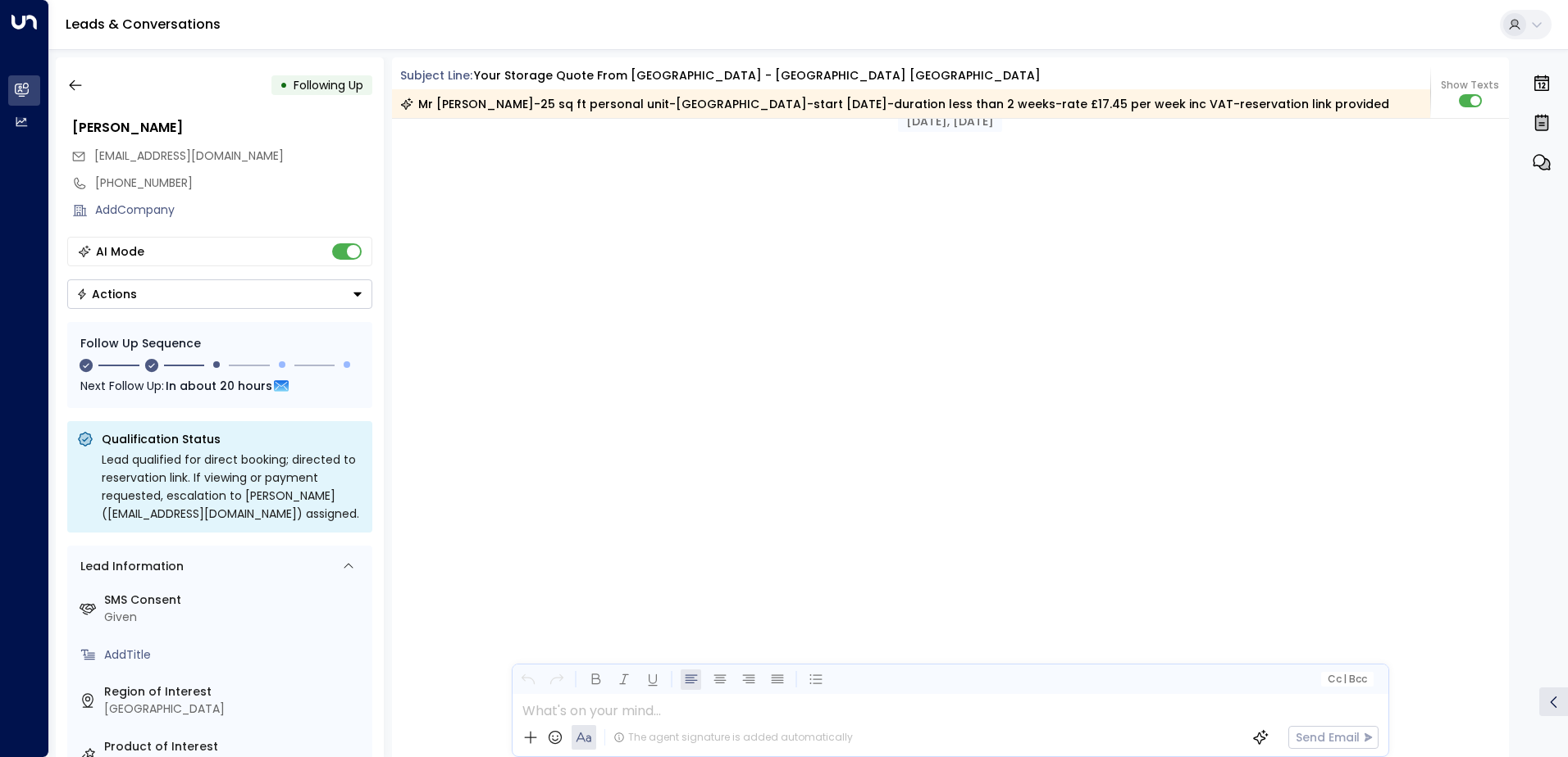
scroll to position [1567, 0]
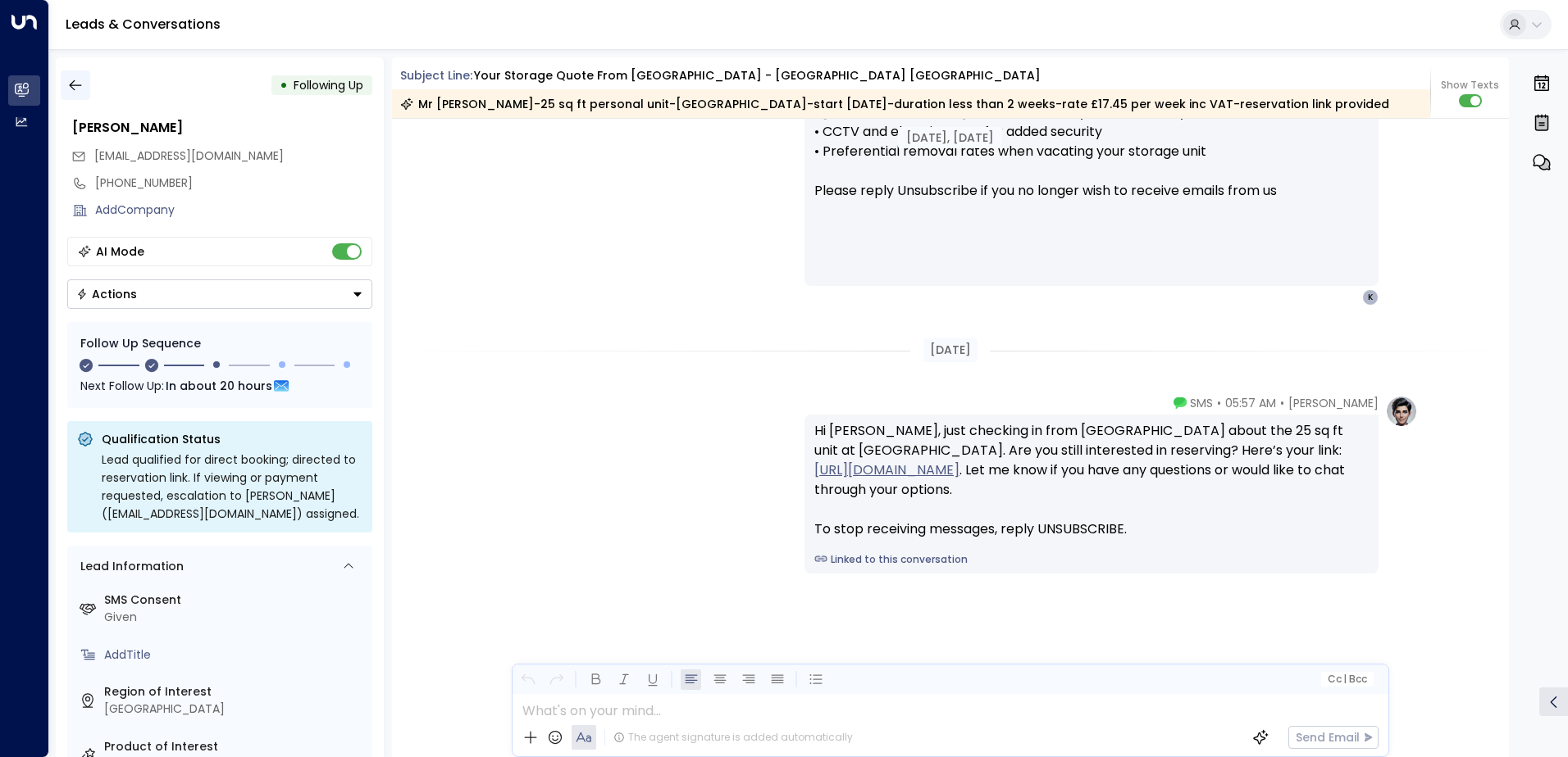
click at [74, 94] on button "button" at bounding box center [75, 85] width 29 height 29
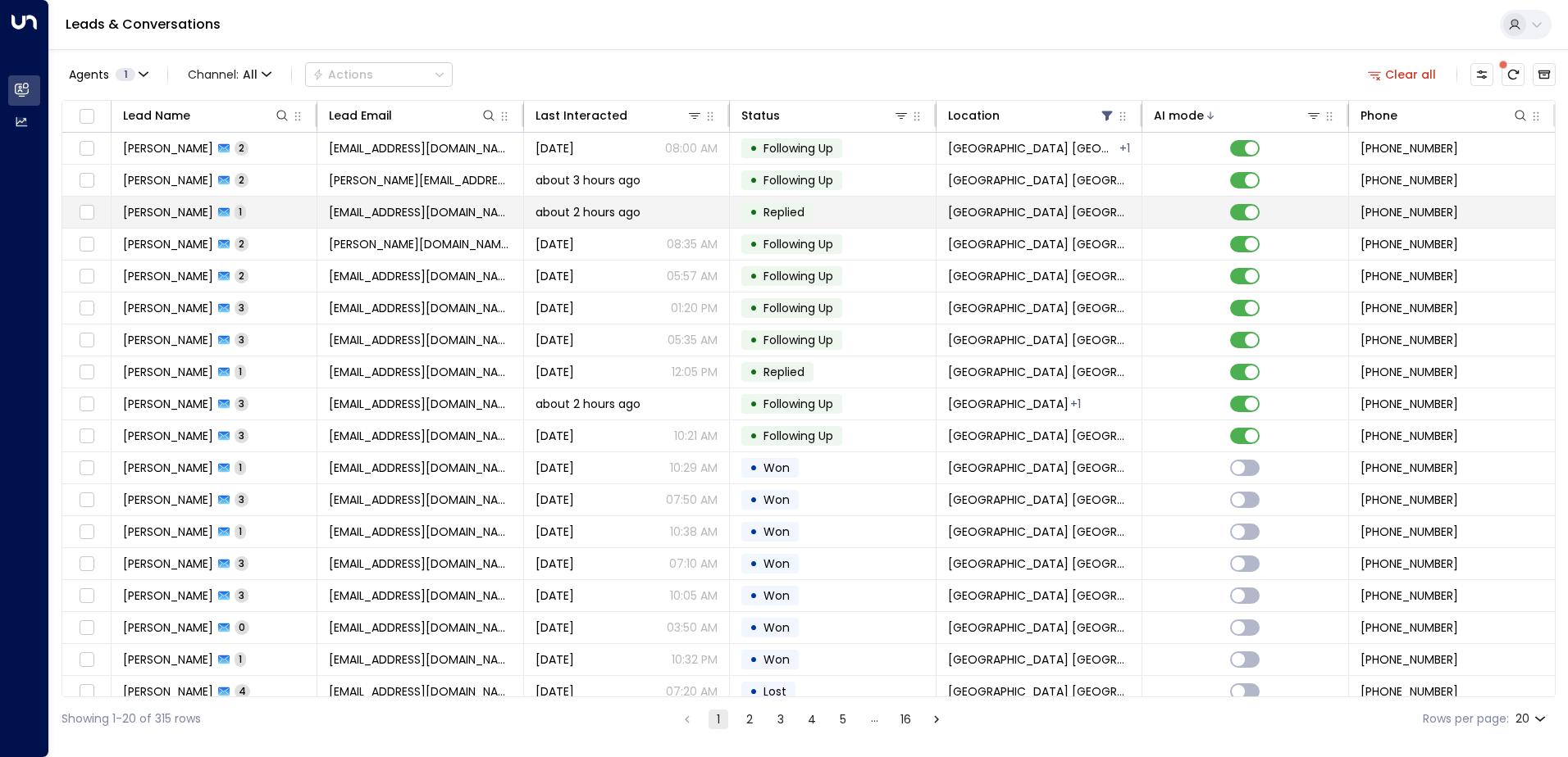
click at [247, 228] on tr "Akhtar Khan 1 homeinspec@hormail.co.uk about 2 hours ago • Replied Space Statio…" at bounding box center [809, 213] width 1492 height 32
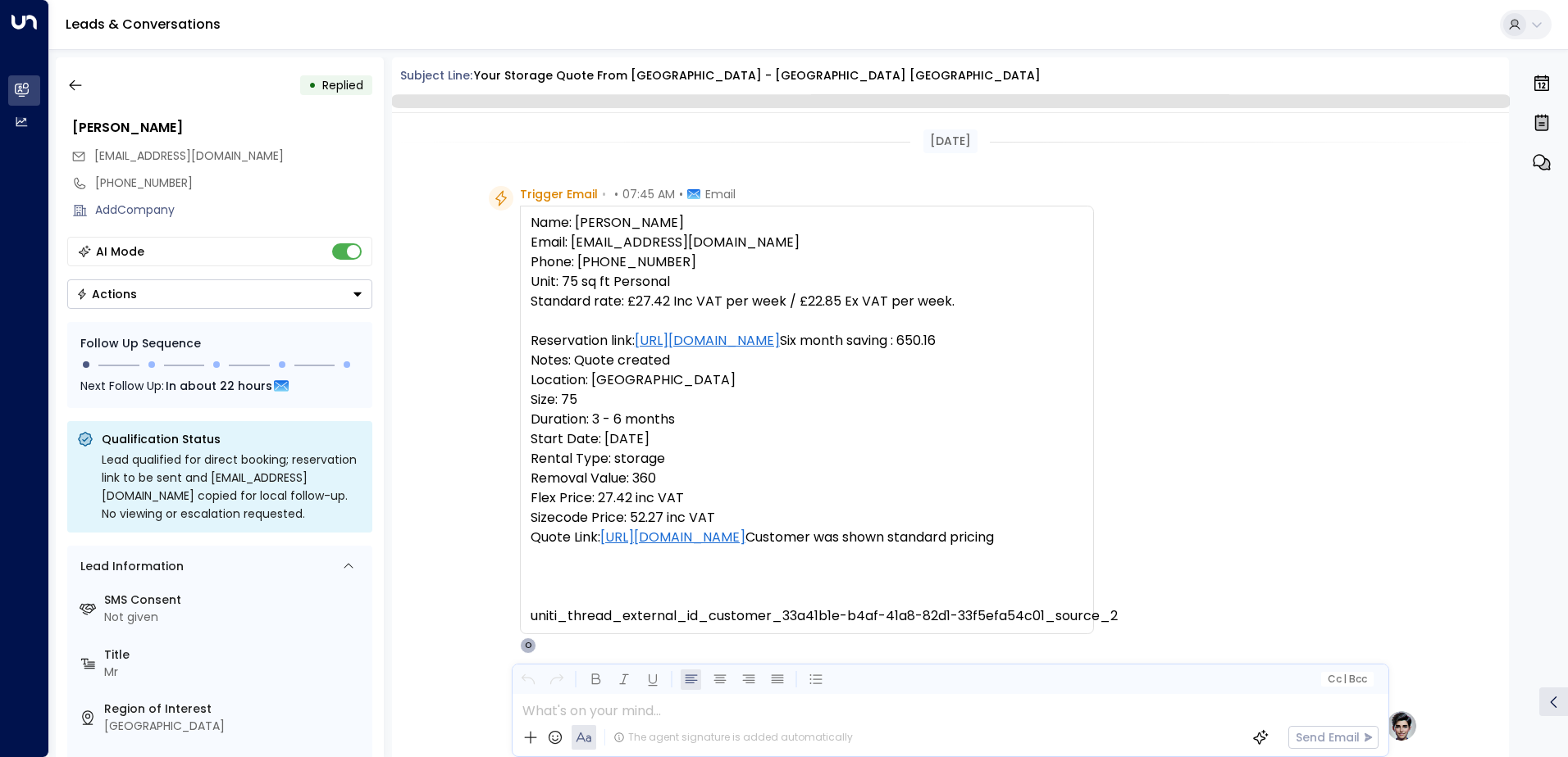
scroll to position [617, 0]
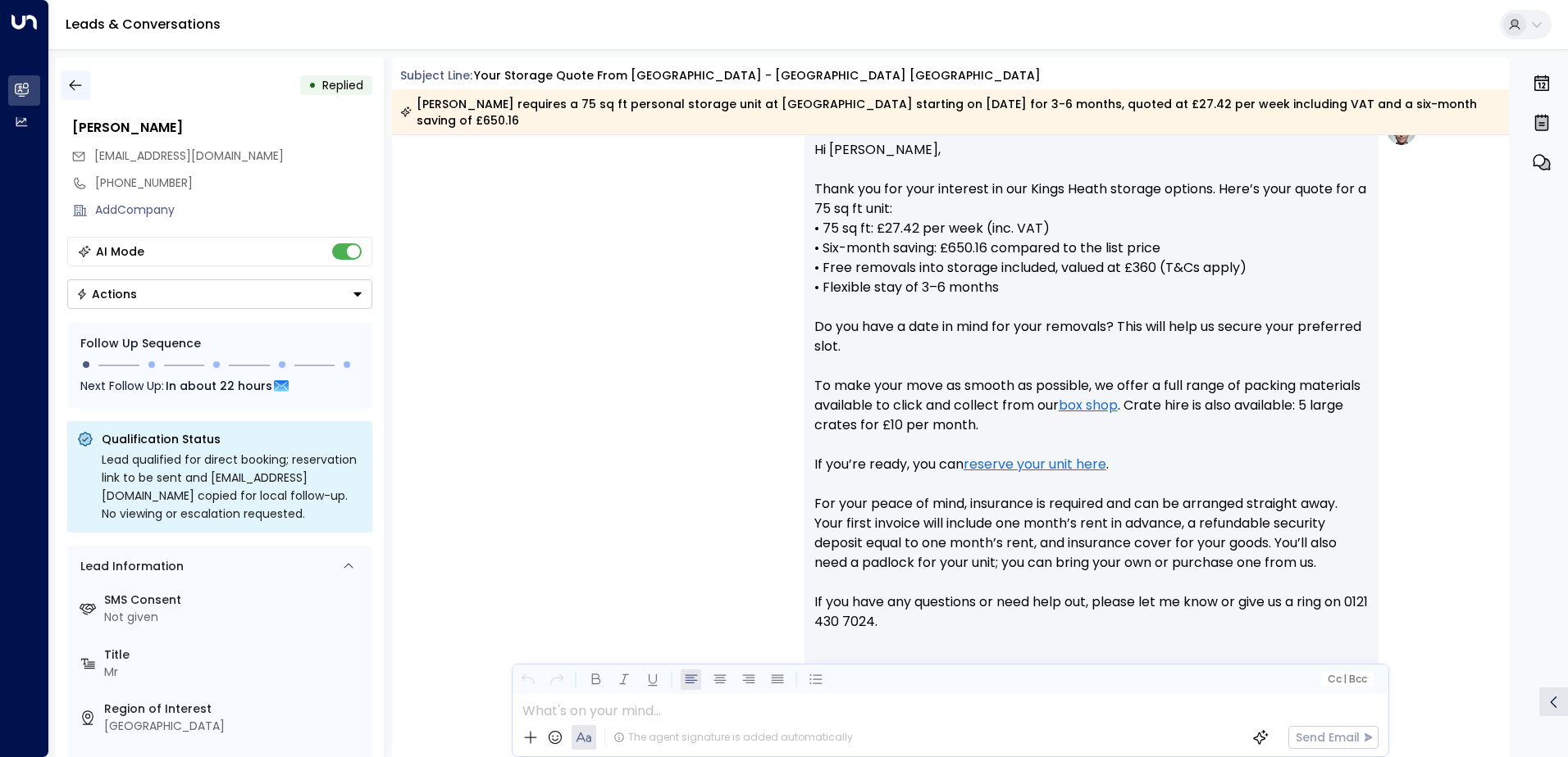
click at [78, 86] on icon "button" at bounding box center [75, 85] width 16 height 16
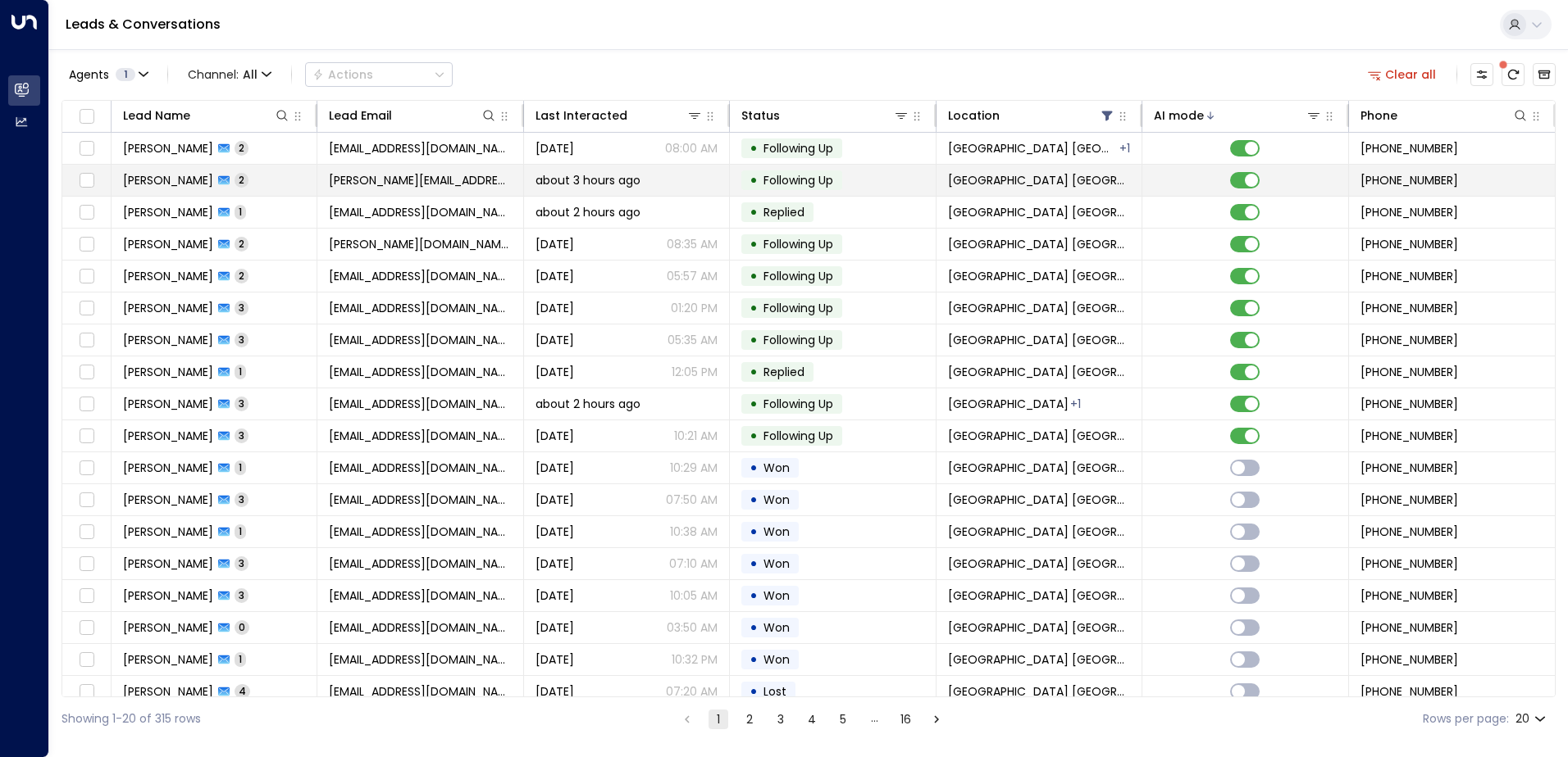
click at [266, 189] on td "Julie Brown 2" at bounding box center [214, 180] width 206 height 31
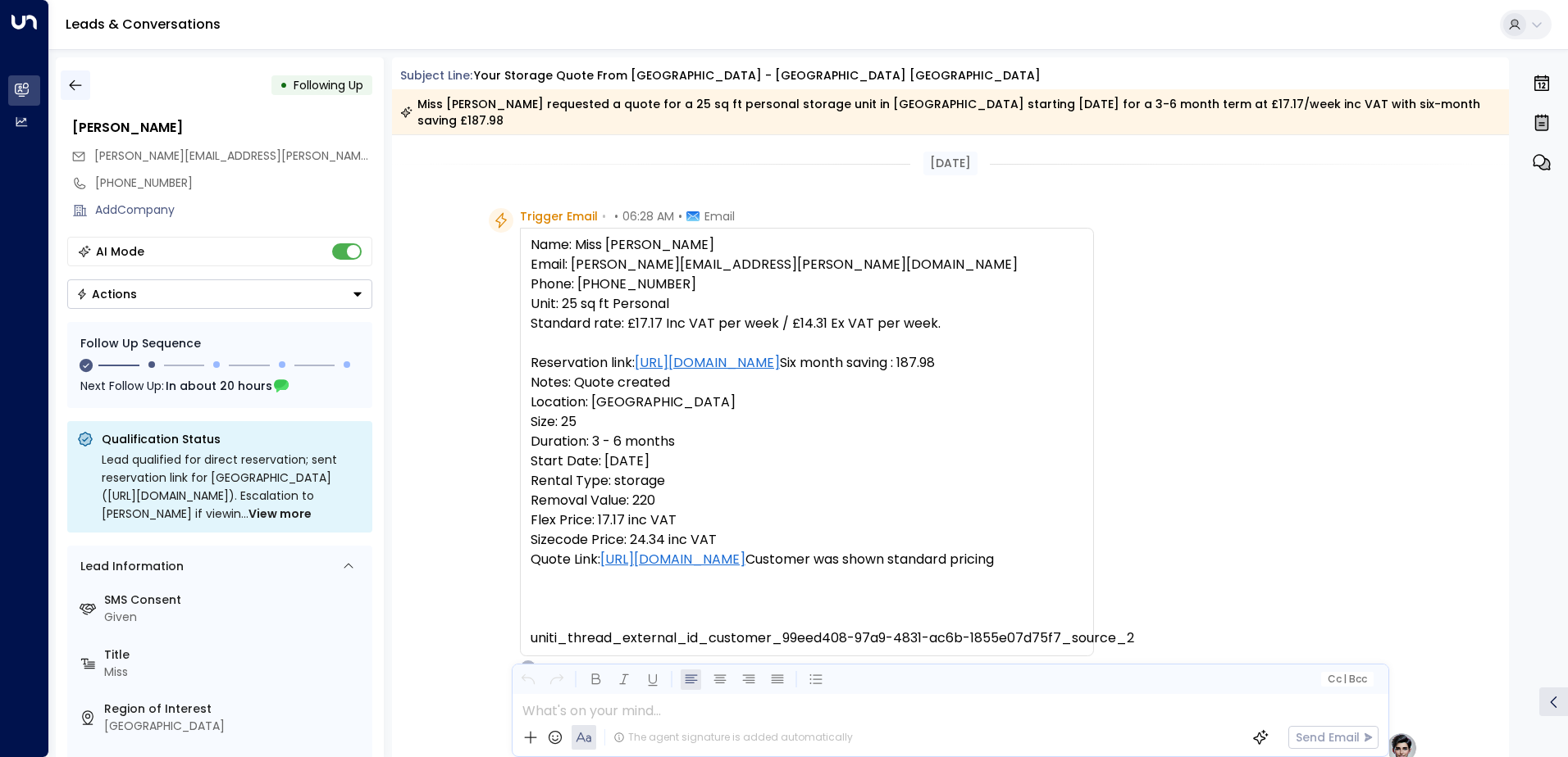
click at [74, 88] on icon "button" at bounding box center [75, 85] width 16 height 16
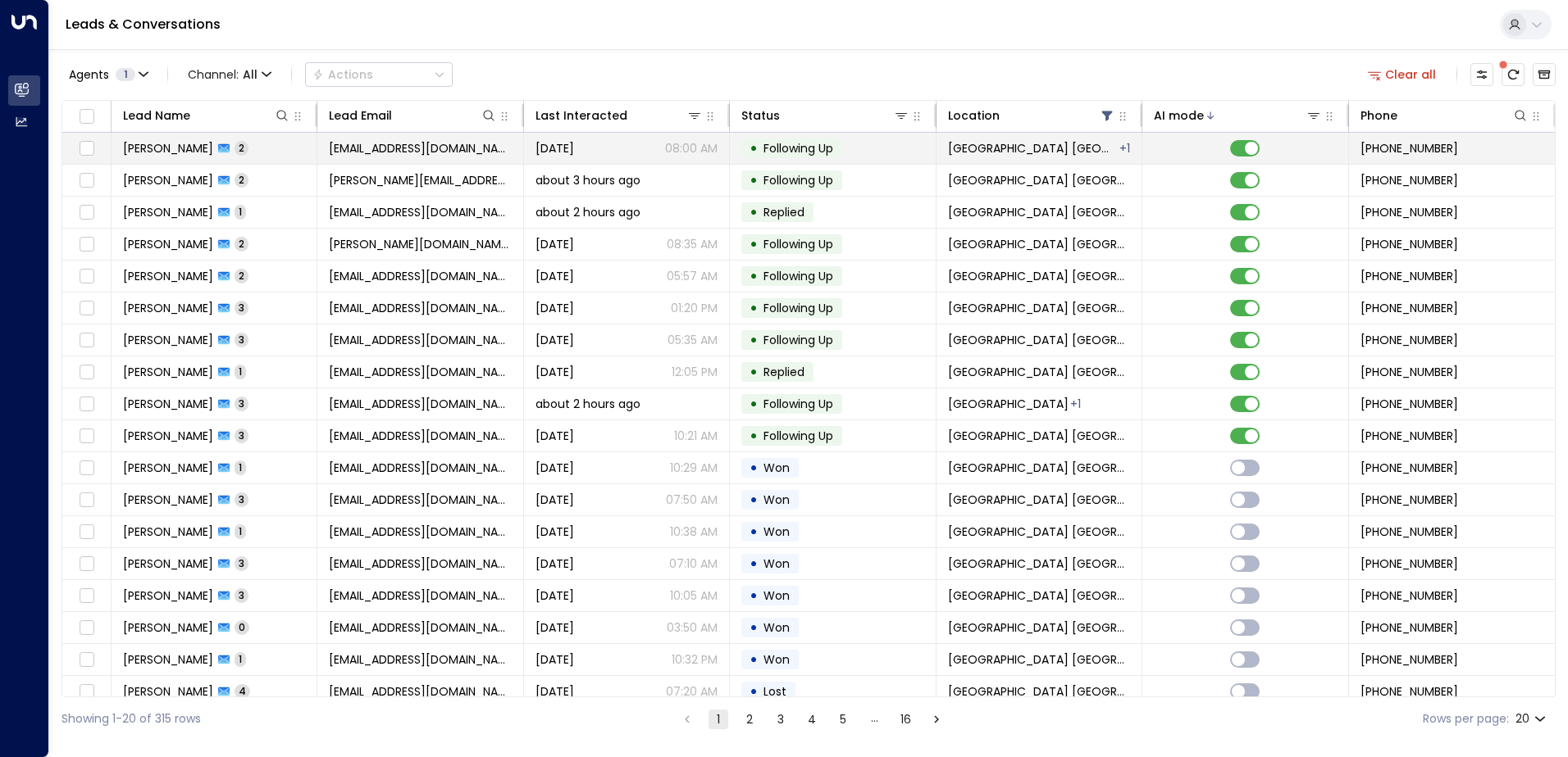
click at [250, 157] on td "Arran Lee-Jenks 2" at bounding box center [214, 148] width 206 height 31
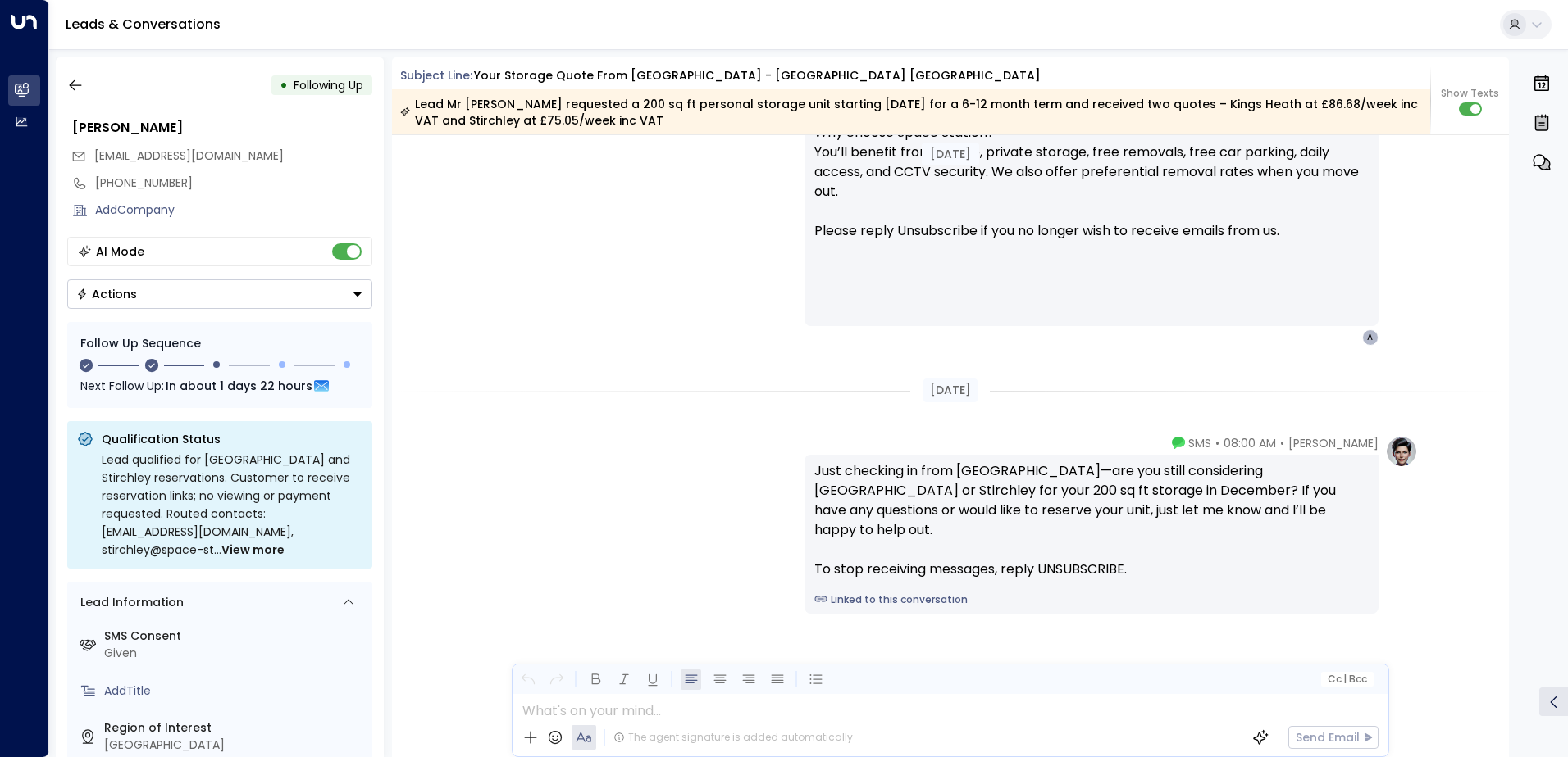
scroll to position [1486, 0]
click at [73, 80] on icon "button" at bounding box center [75, 85] width 16 height 16
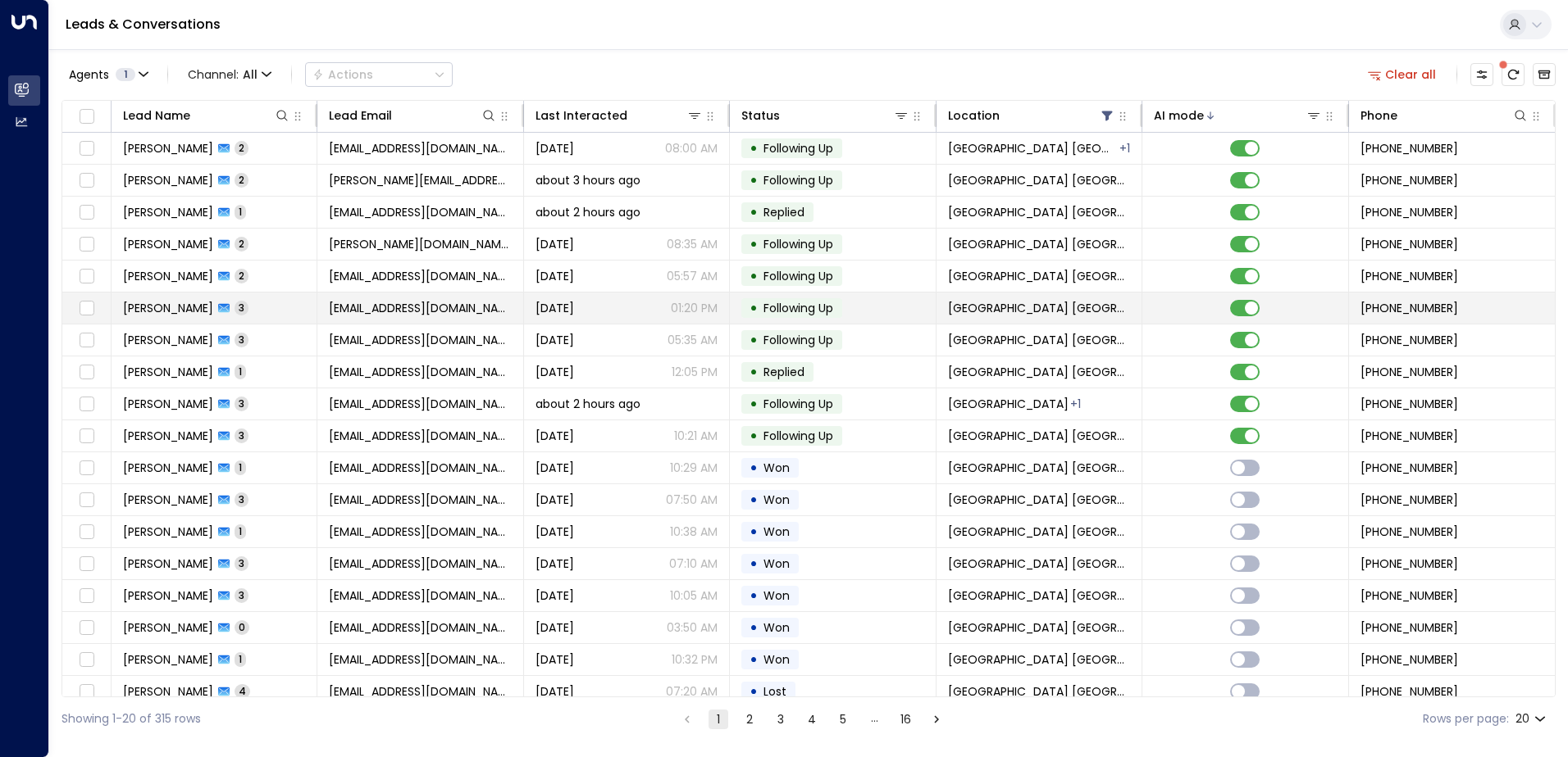
click at [157, 308] on span "[PERSON_NAME]" at bounding box center [167, 308] width 90 height 16
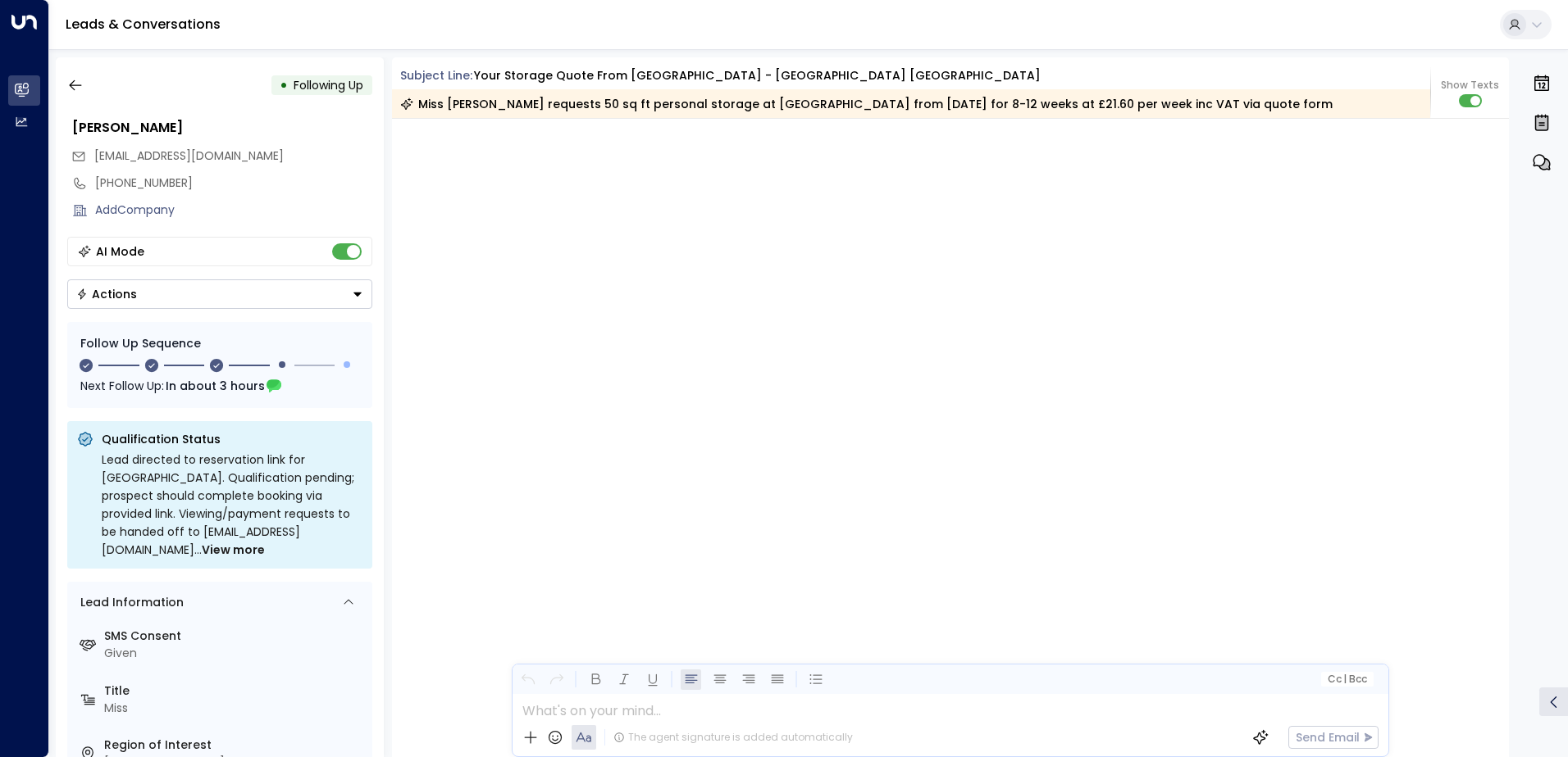
scroll to position [1988, 0]
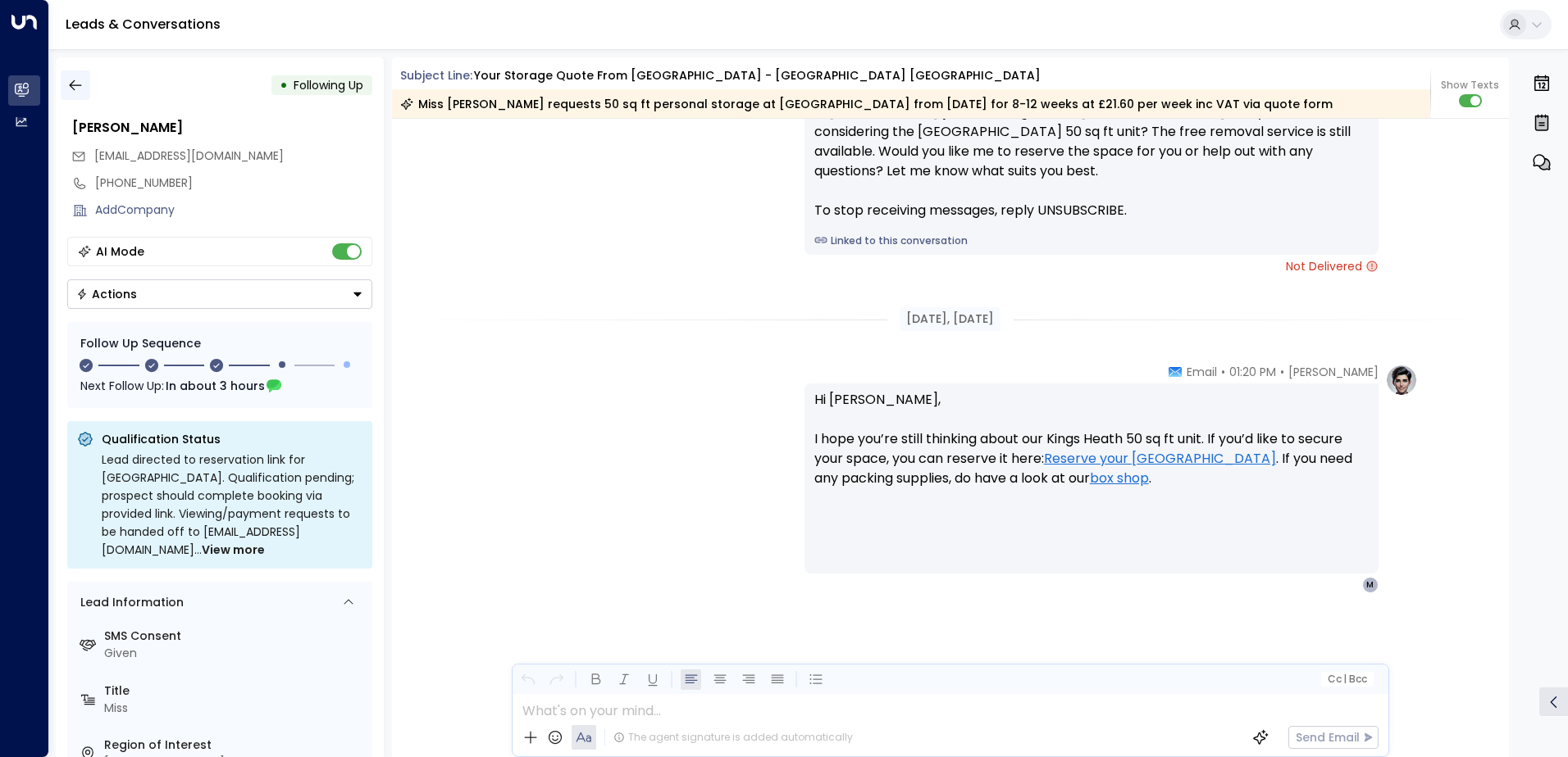
click at [76, 78] on icon "button" at bounding box center [75, 85] width 16 height 16
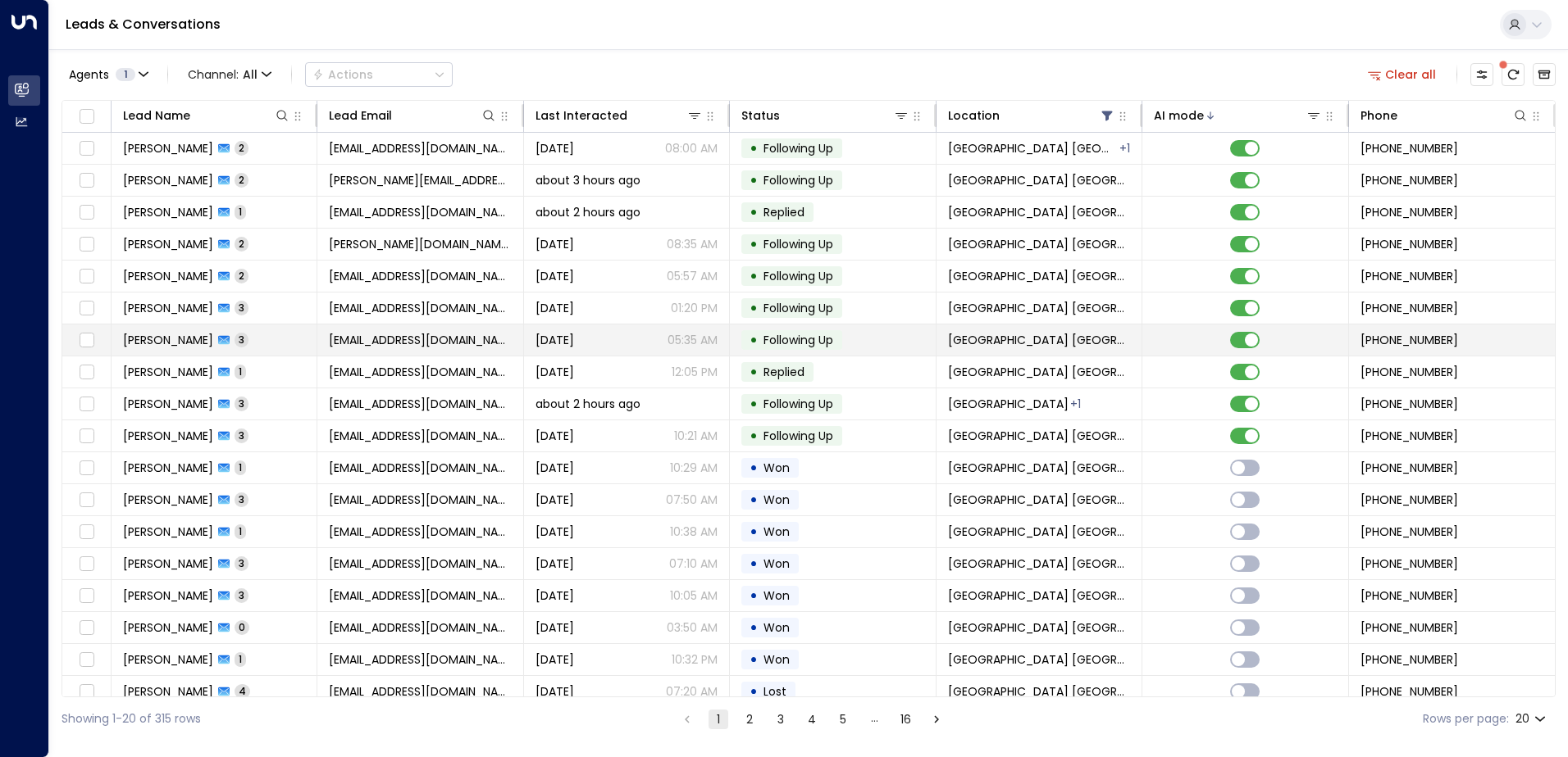
click at [167, 344] on span "Archie Tulk" at bounding box center [167, 339] width 90 height 16
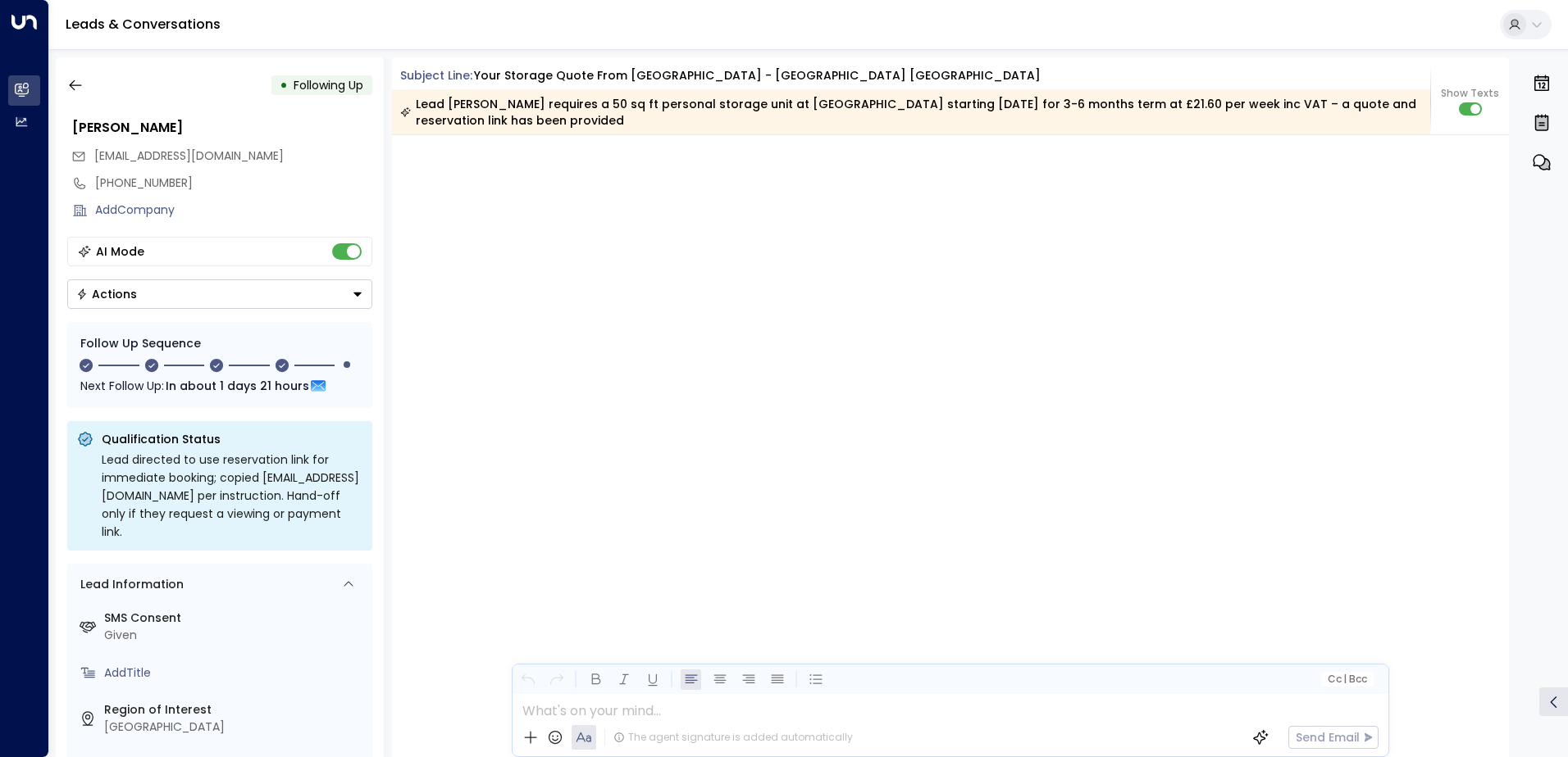
scroll to position [2679, 0]
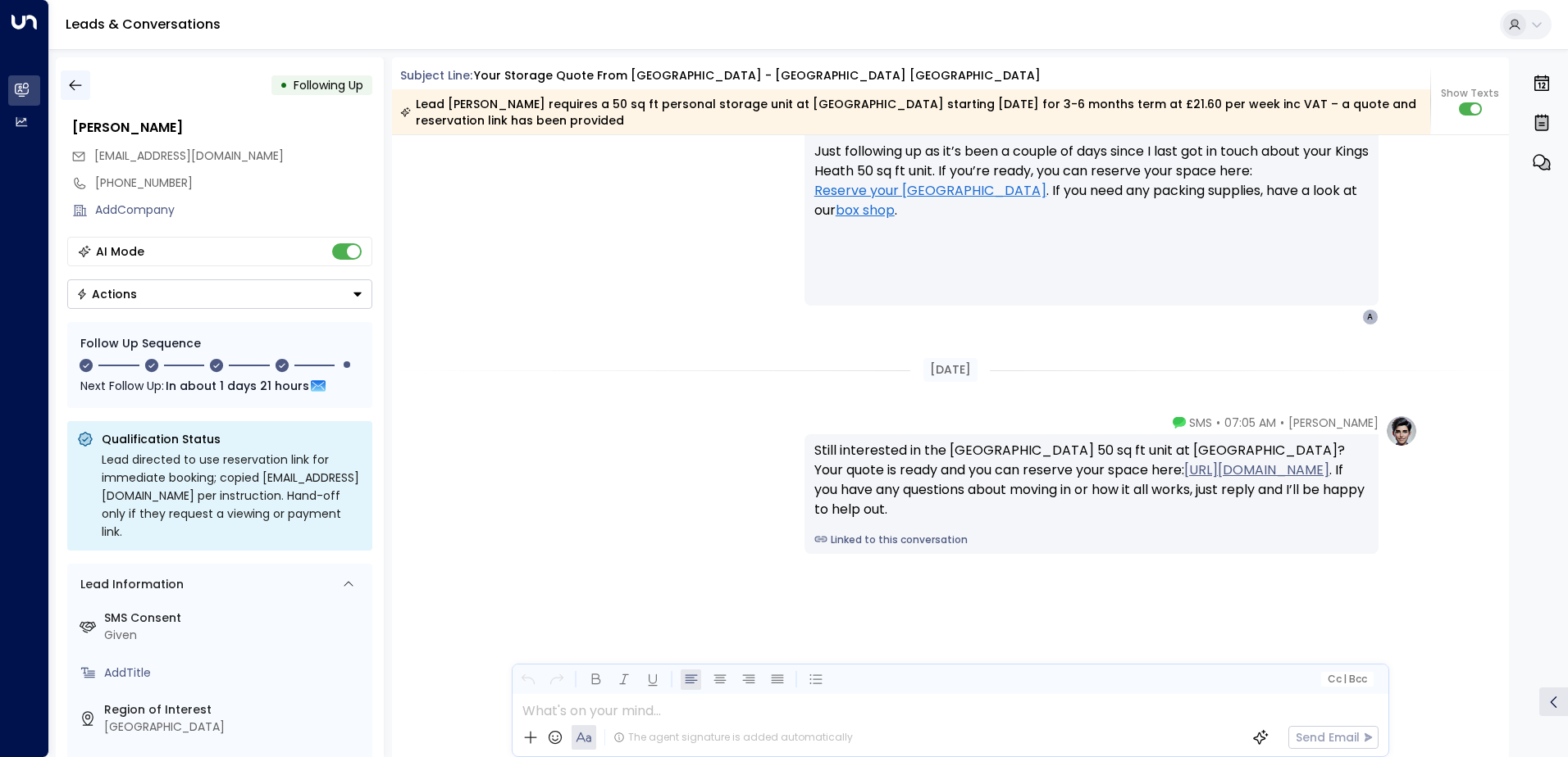
click at [72, 81] on icon "button" at bounding box center [75, 85] width 16 height 16
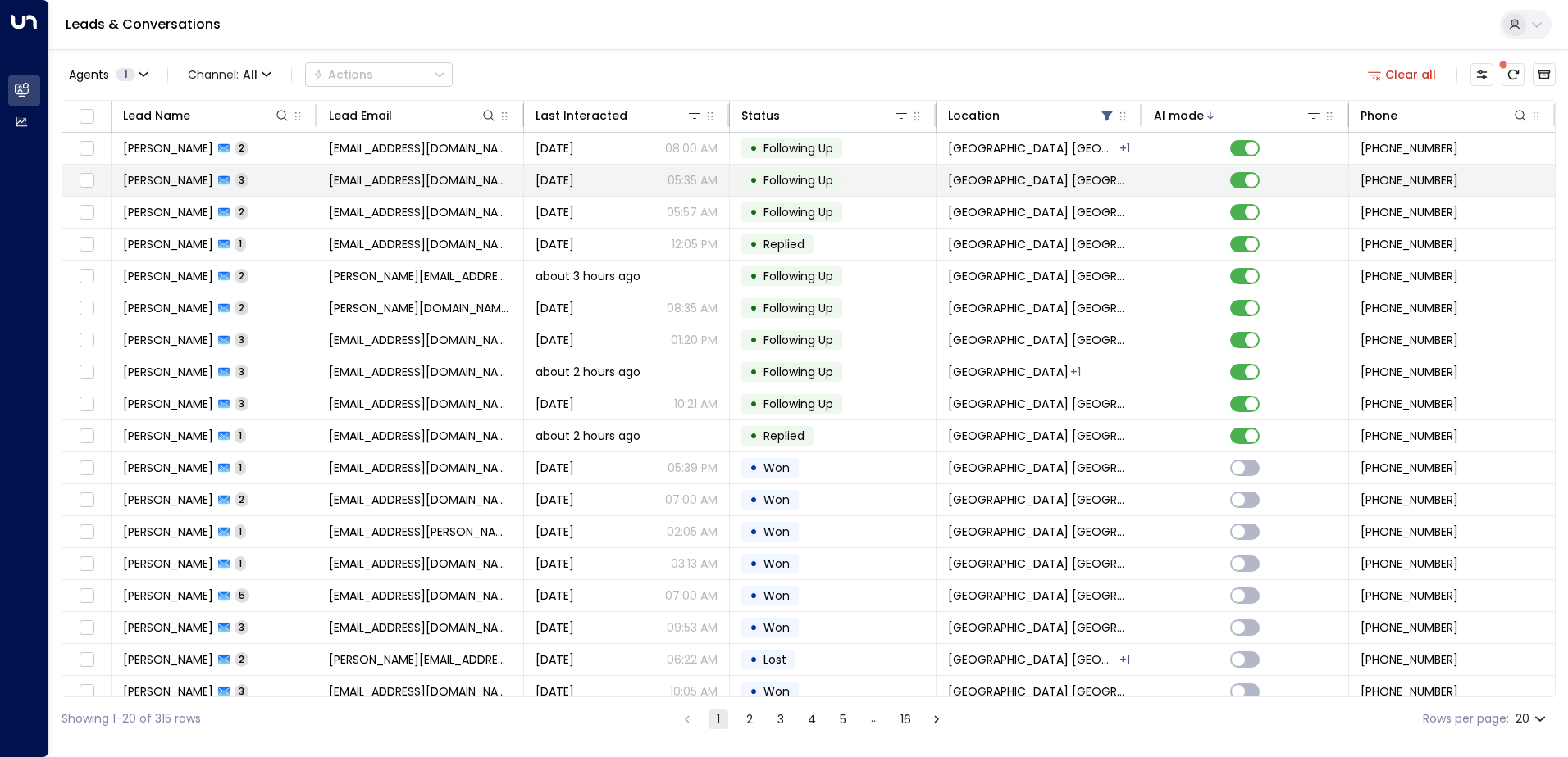
click at [228, 173] on td "Archie Tulk 3" at bounding box center [214, 180] width 206 height 31
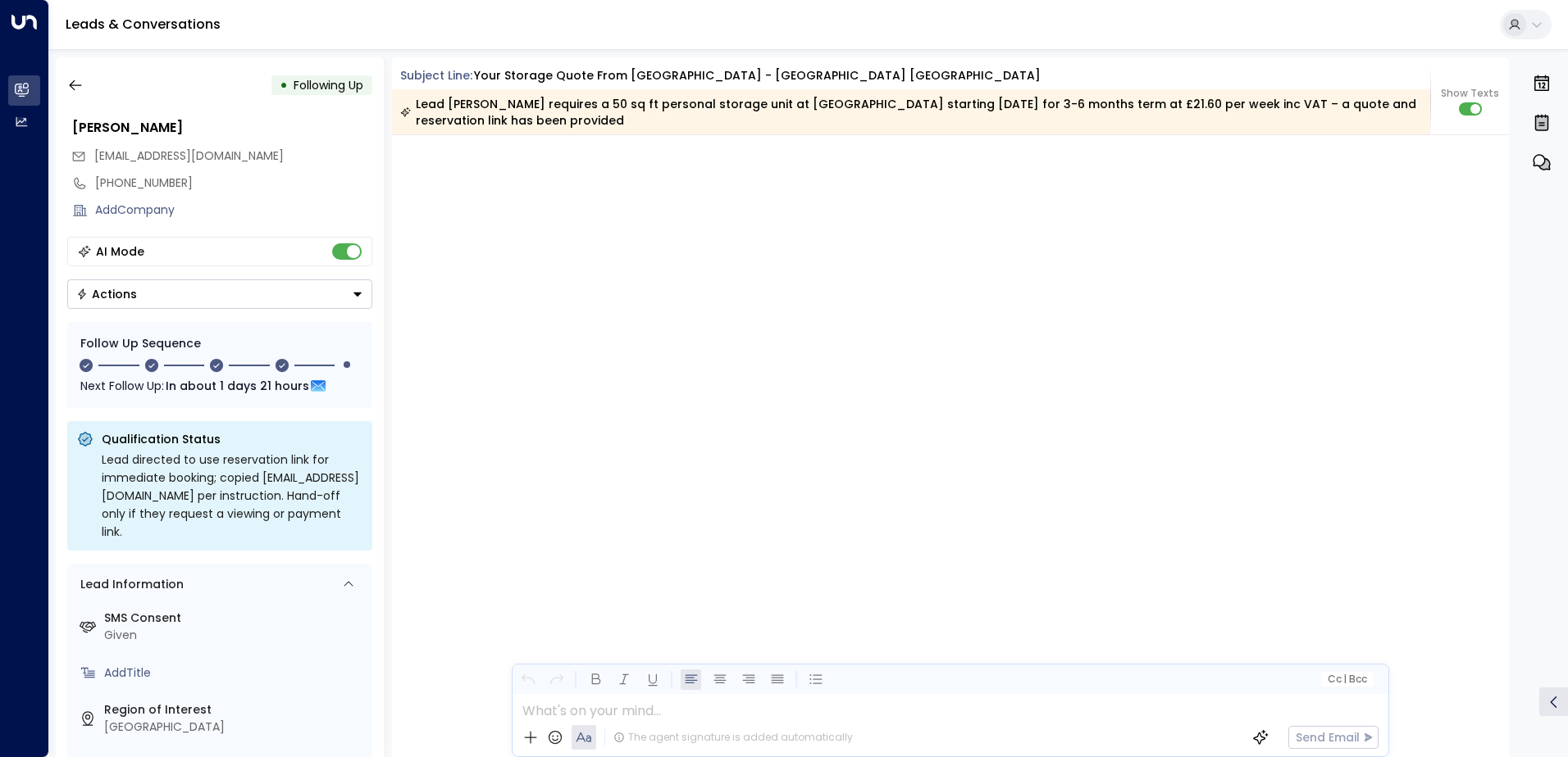
scroll to position [2679, 0]
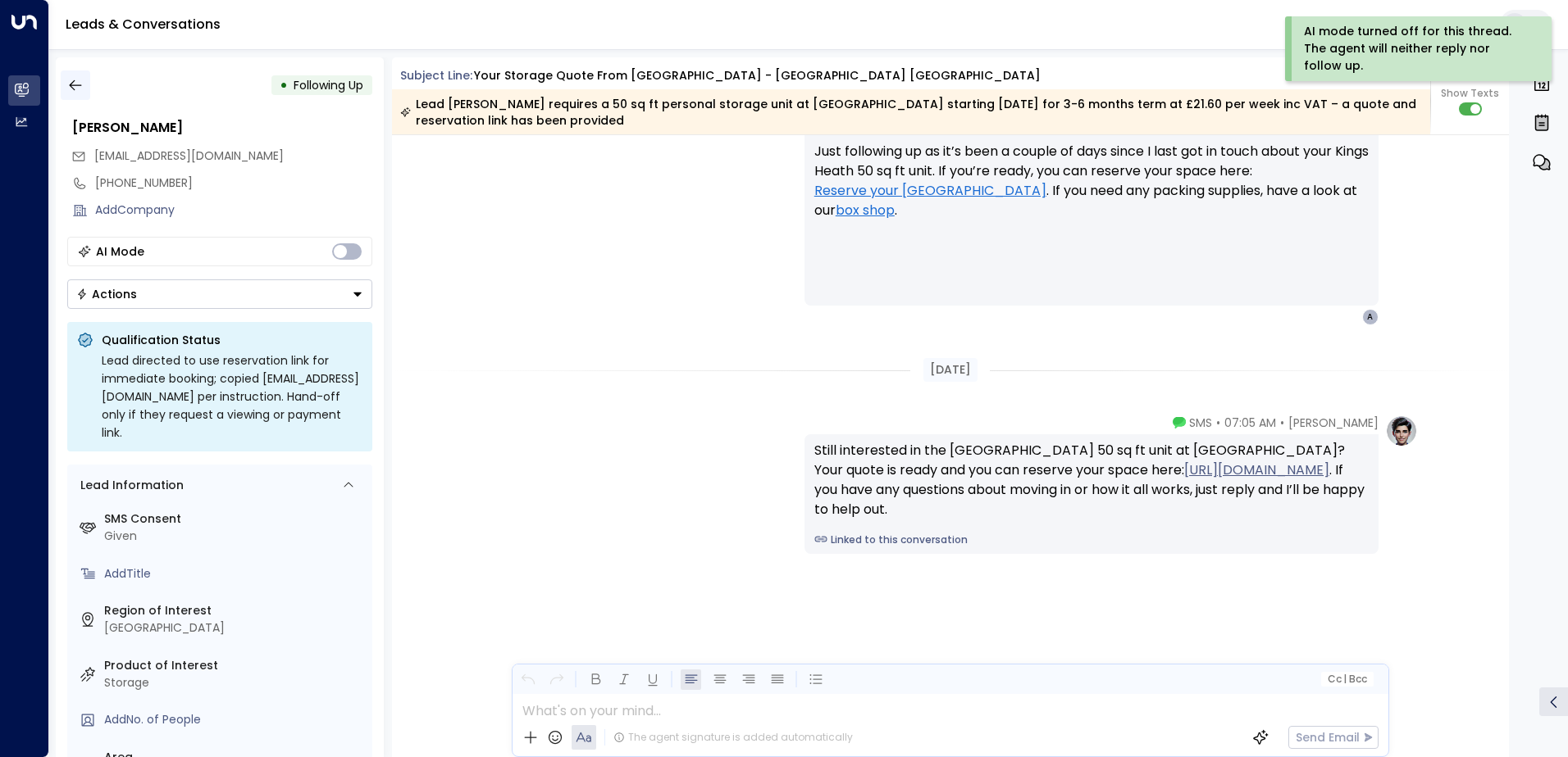
click at [75, 86] on icon "button" at bounding box center [75, 85] width 16 height 16
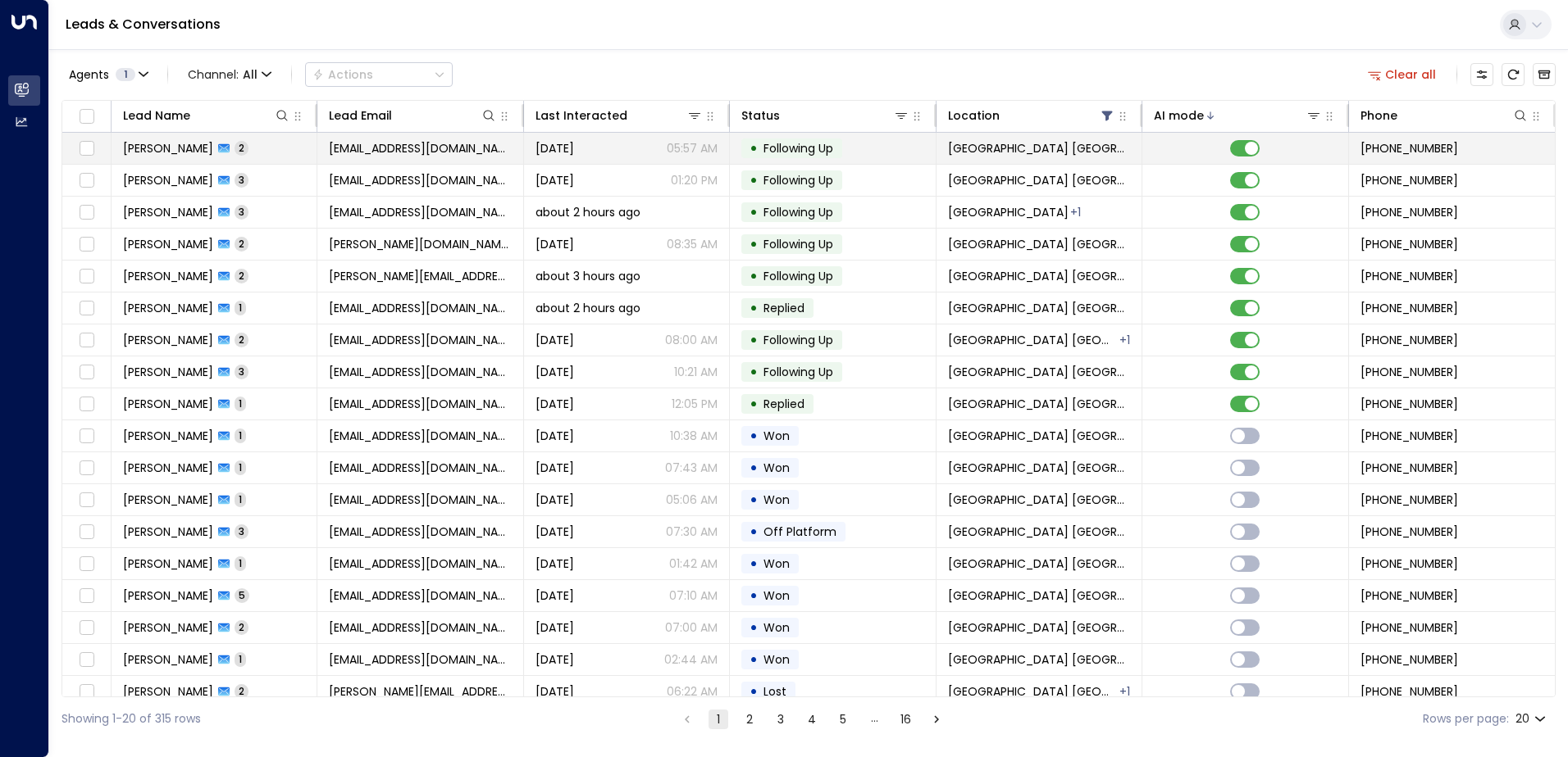
click at [392, 145] on span "[EMAIL_ADDRESS][DOMAIN_NAME]" at bounding box center [420, 148] width 182 height 16
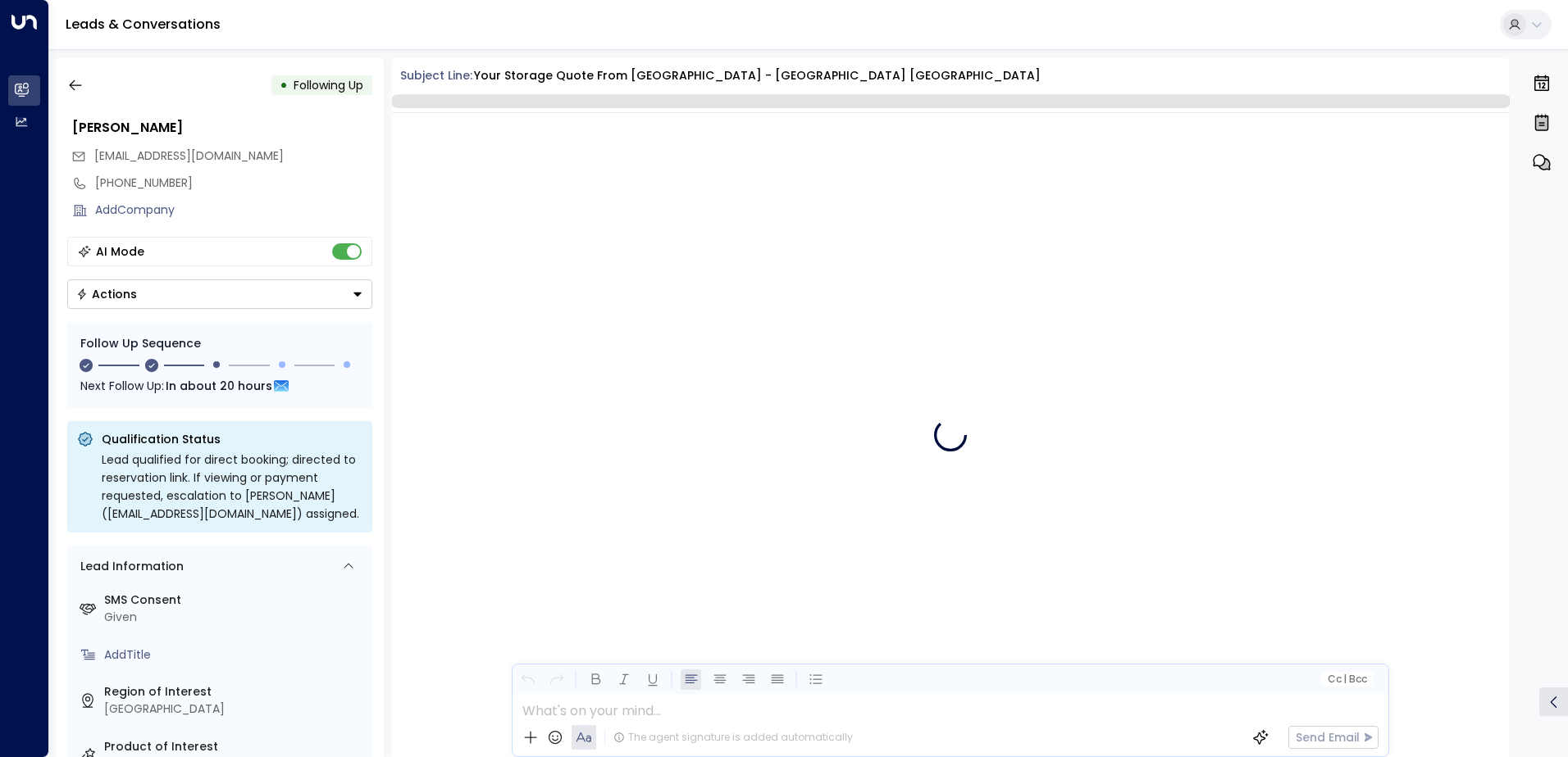
scroll to position [1561, 0]
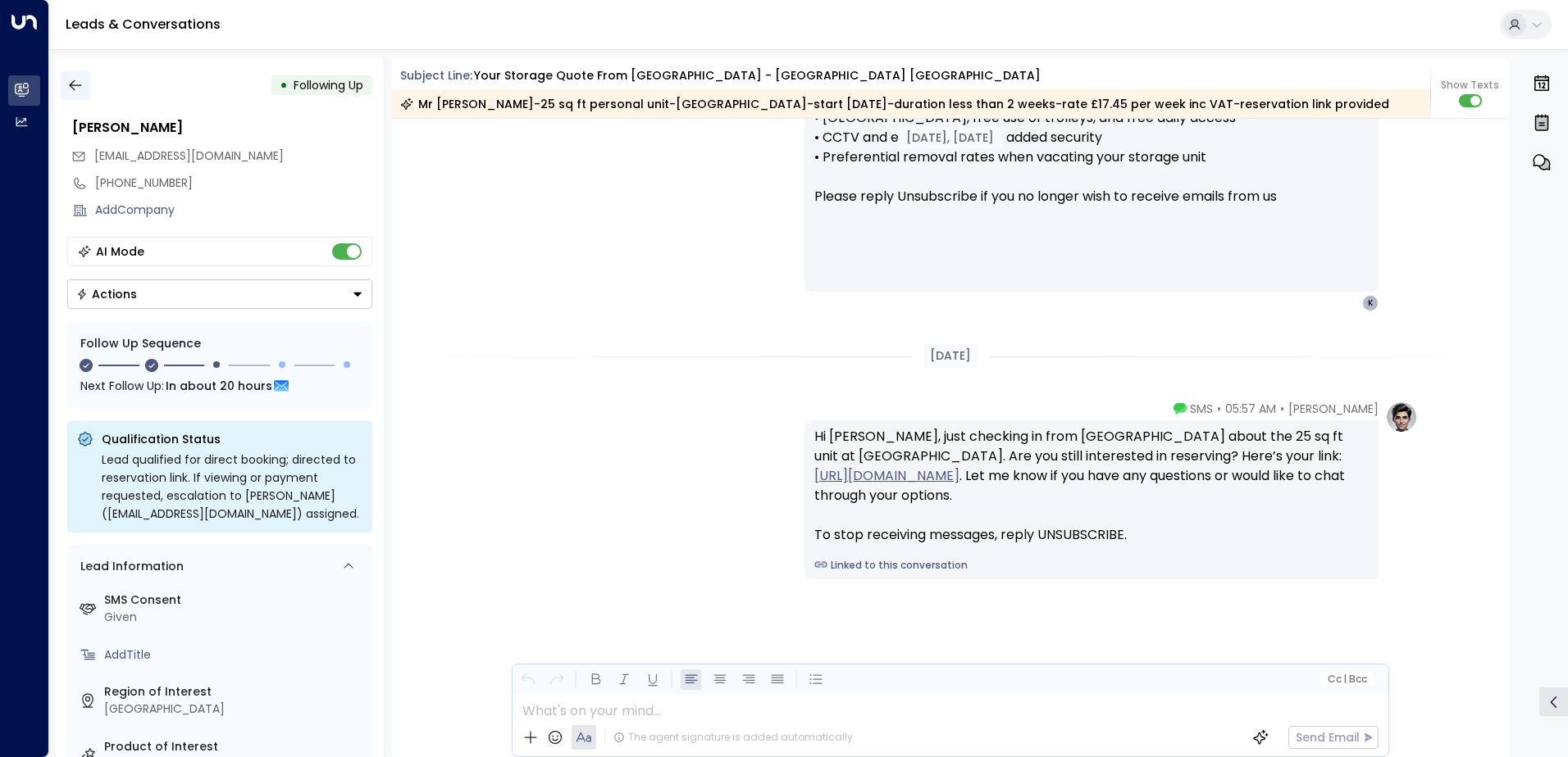
click at [85, 81] on button "button" at bounding box center [75, 85] width 29 height 29
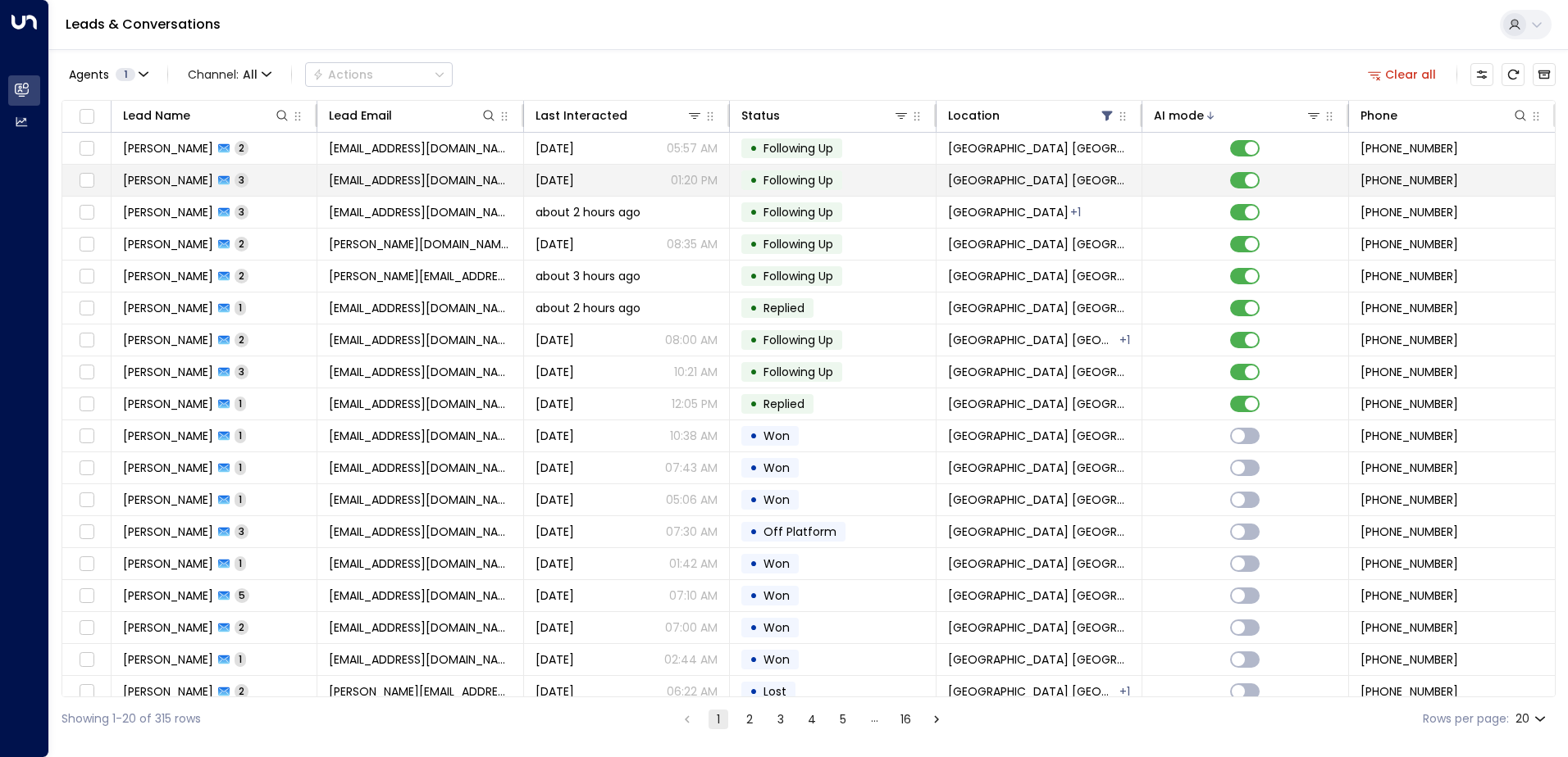
click at [218, 181] on icon at bounding box center [223, 180] width 11 height 11
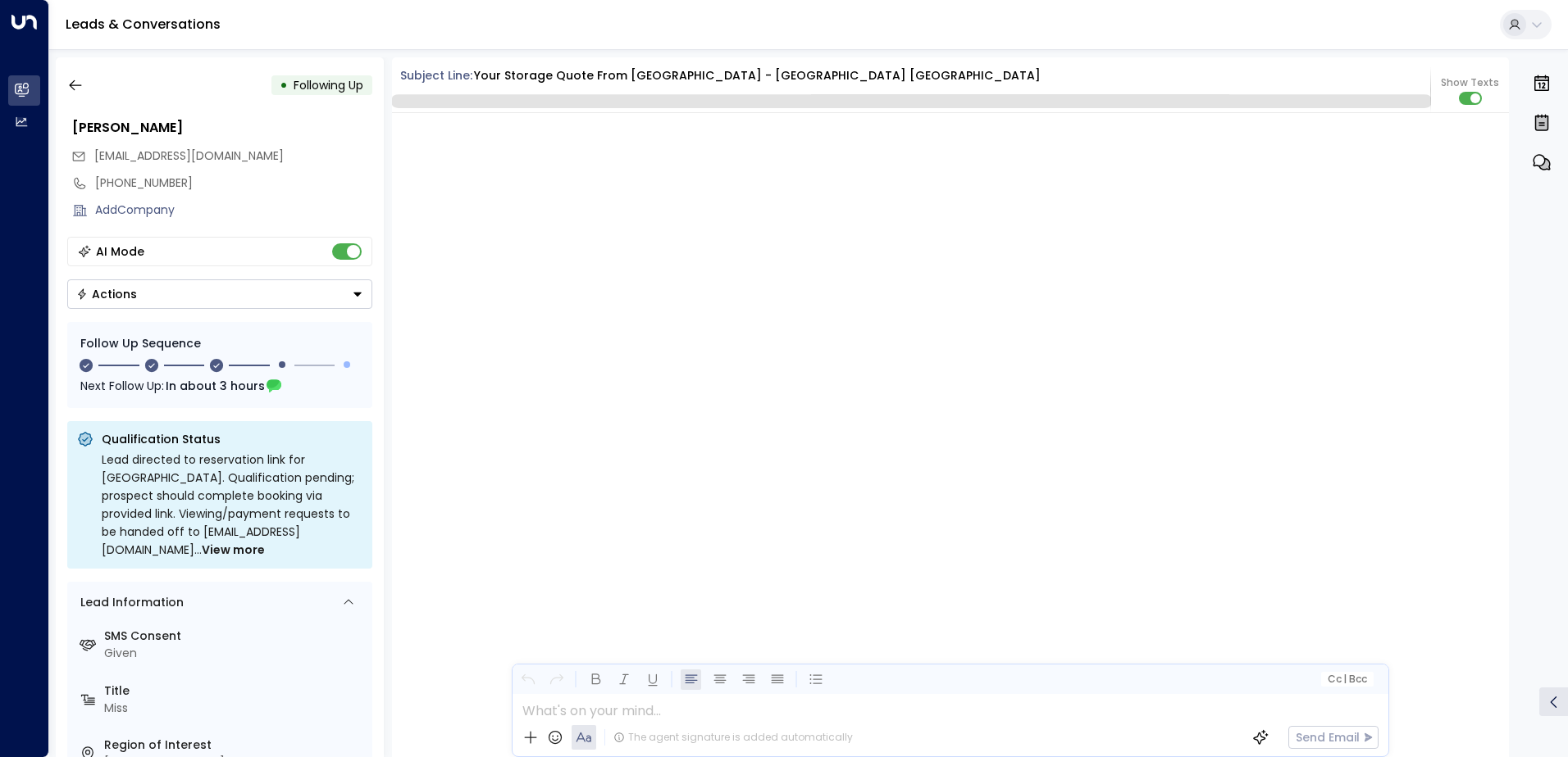
scroll to position [1982, 0]
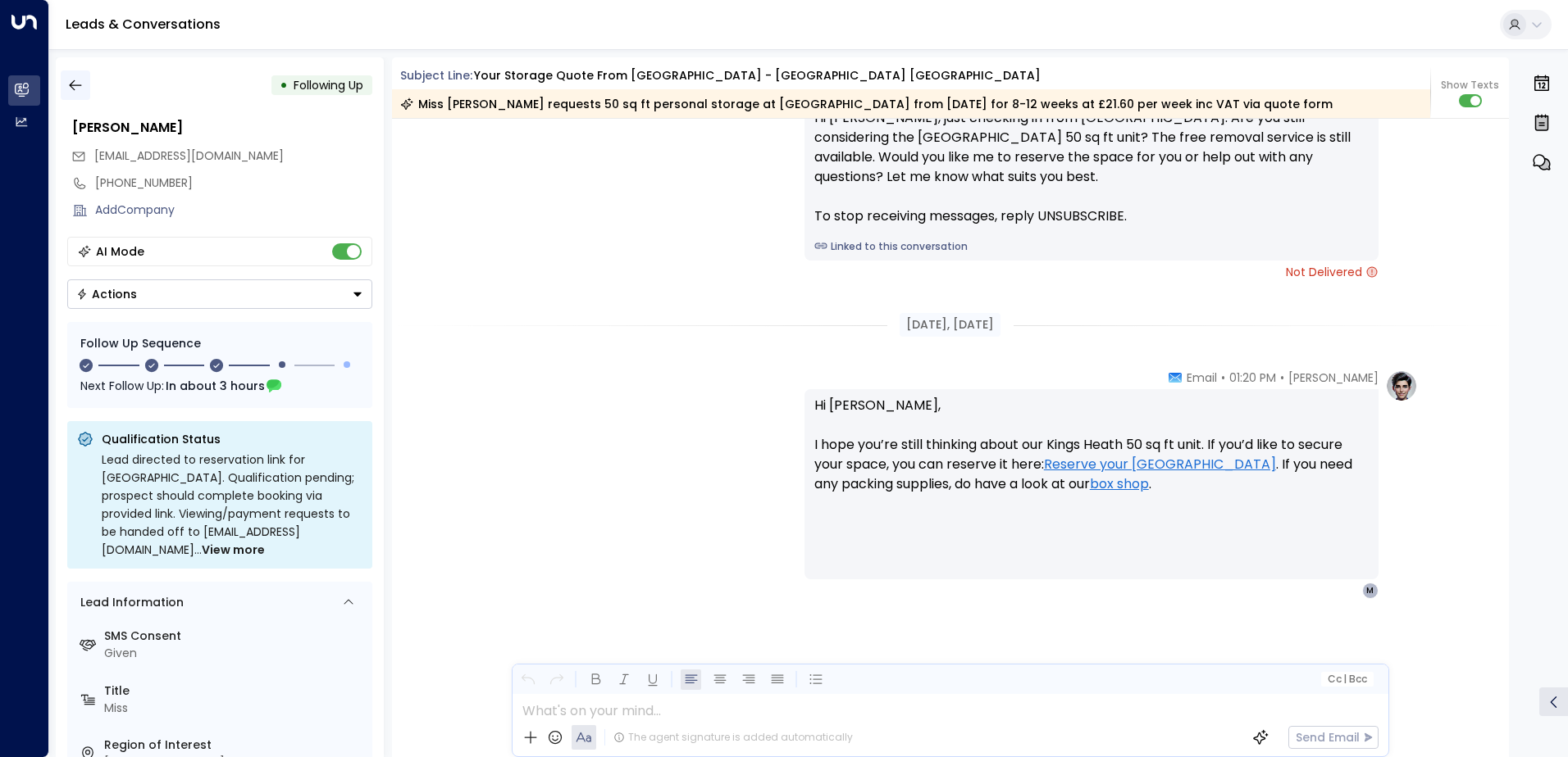
click at [65, 88] on button "button" at bounding box center [75, 85] width 29 height 29
